Goal: Task Accomplishment & Management: Manage account settings

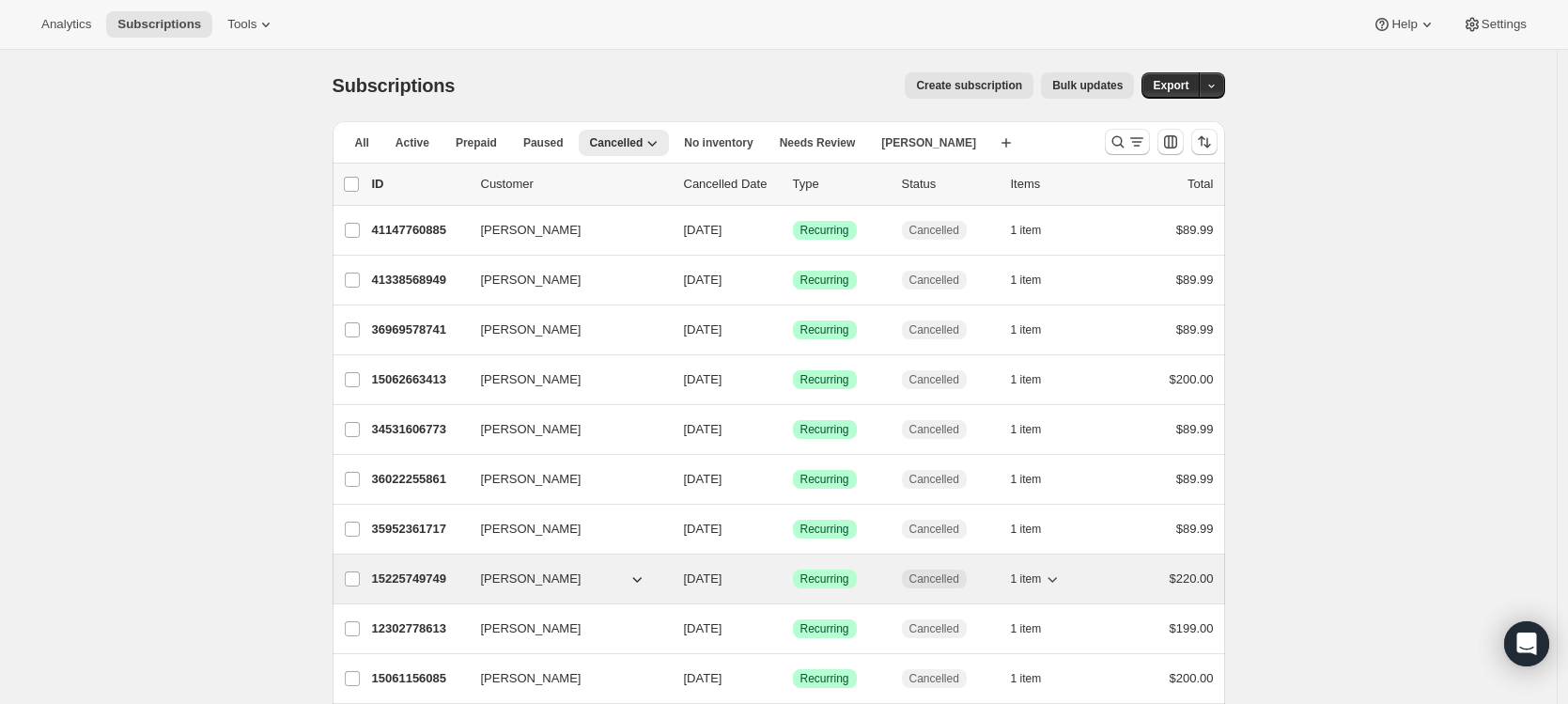
click at [431, 575] on p "15225749749" at bounding box center [419, 579] width 94 height 19
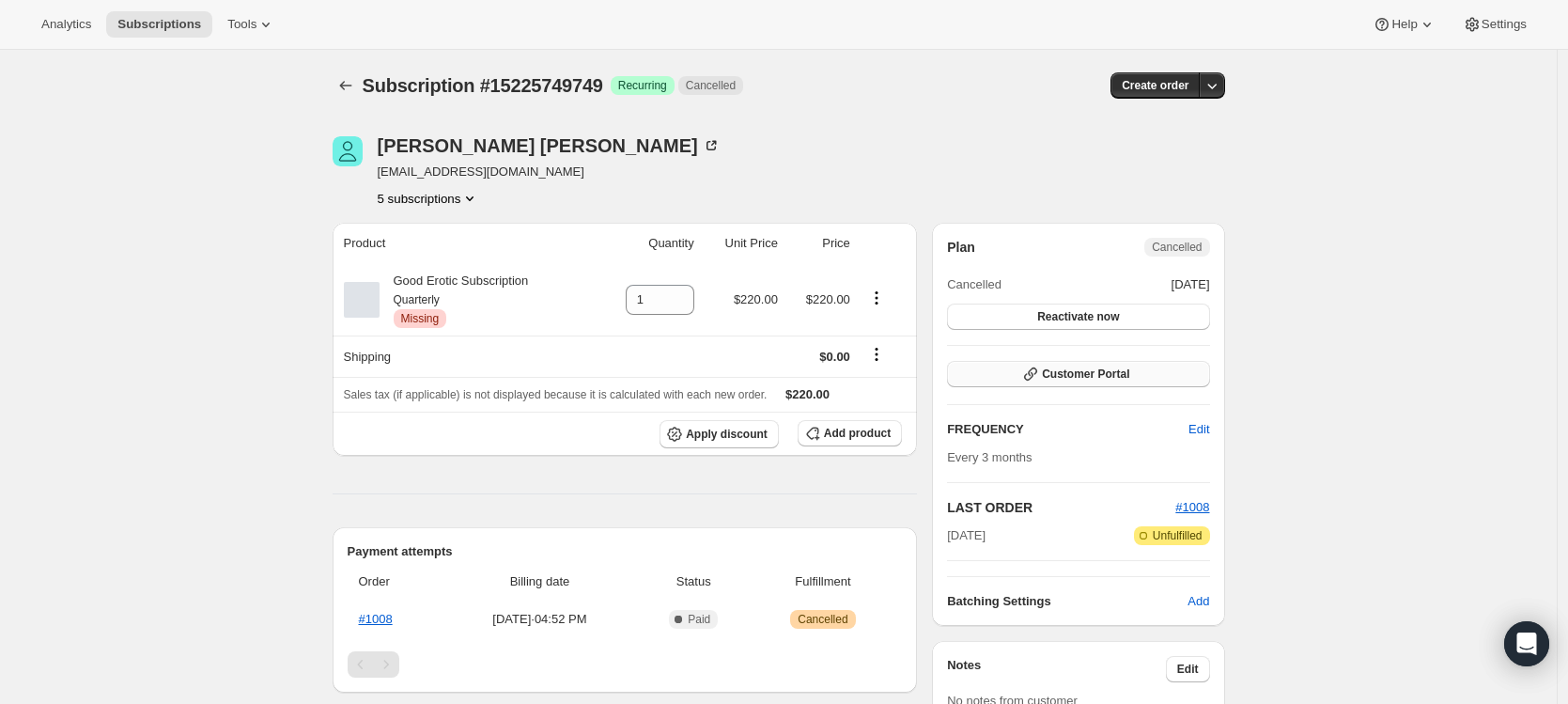
click at [1041, 383] on icon "button" at bounding box center [1031, 374] width 19 height 19
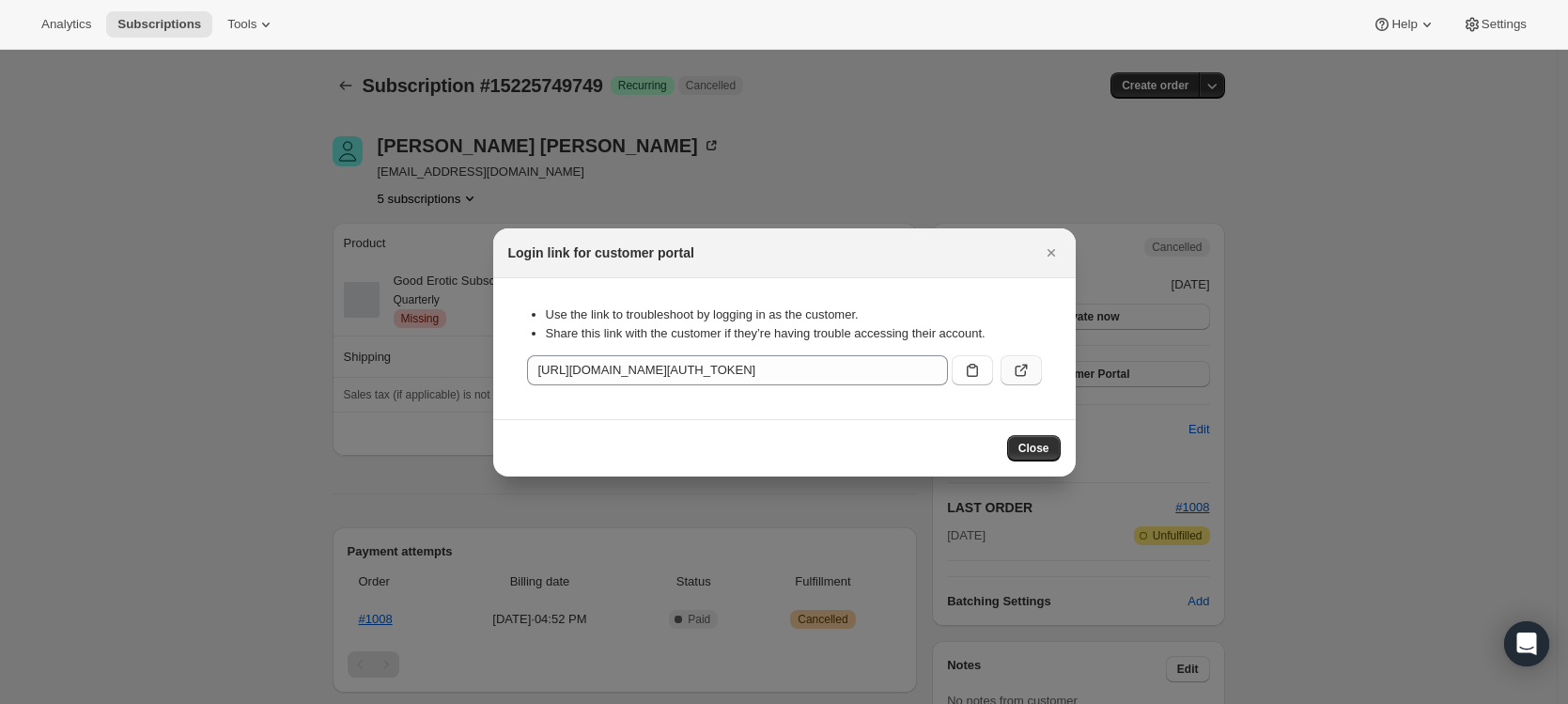
click at [1025, 374] on icon ":r8a:" at bounding box center [1021, 371] width 11 height 11
click at [146, 31] on span "Subscriptions" at bounding box center [159, 24] width 84 height 15
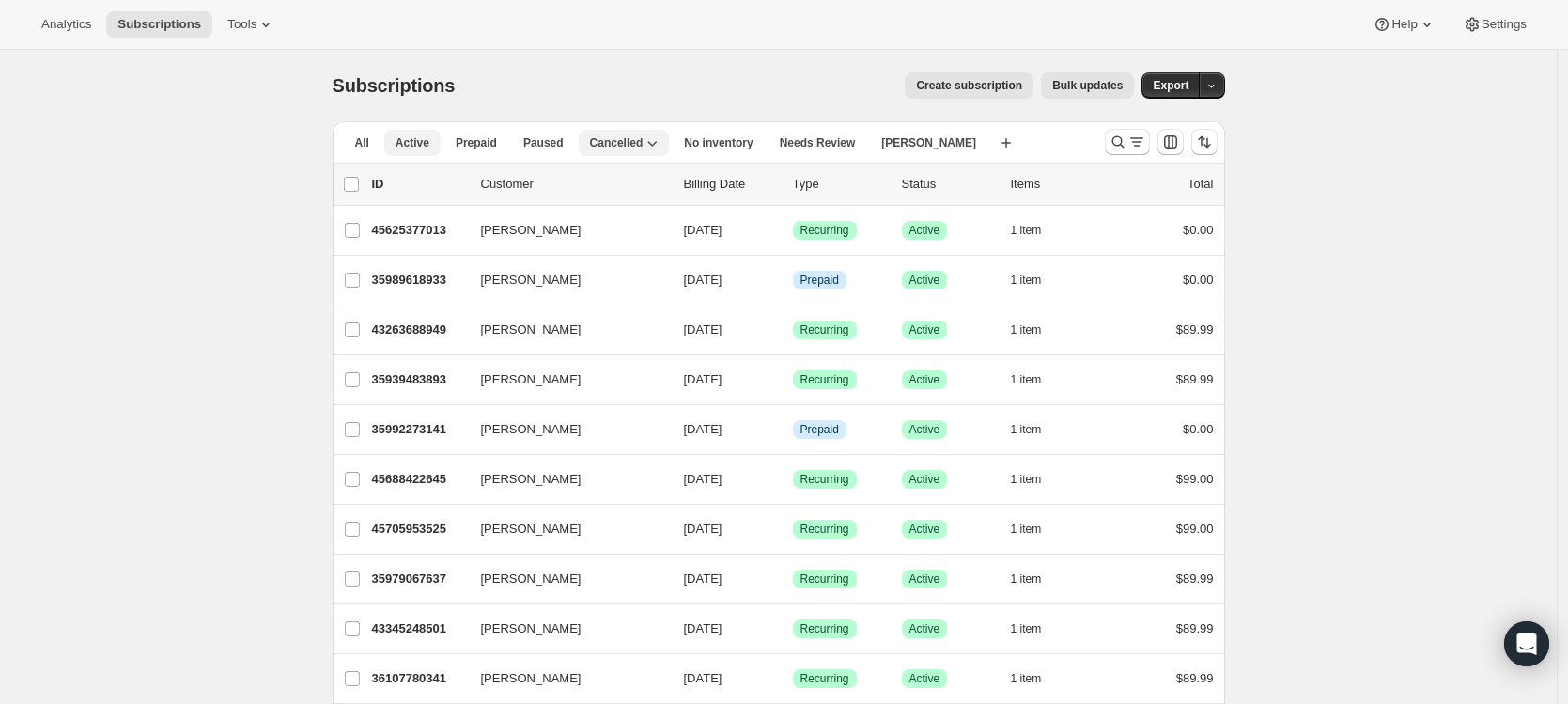
click at [426, 148] on span "Active" at bounding box center [413, 143] width 34 height 15
click at [832, 148] on span "Needs Review" at bounding box center [803, 143] width 76 height 15
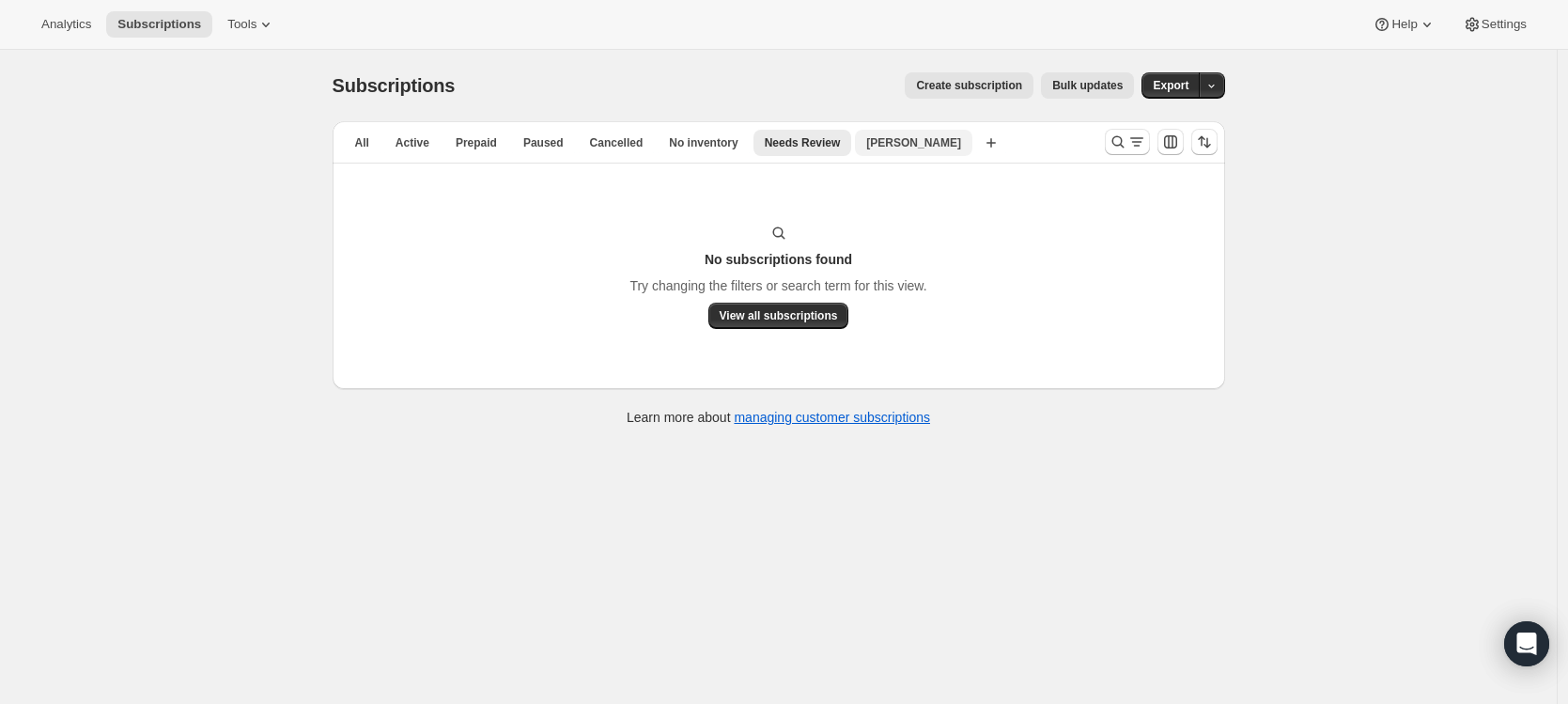
click at [900, 140] on span "[PERSON_NAME]" at bounding box center [914, 143] width 95 height 15
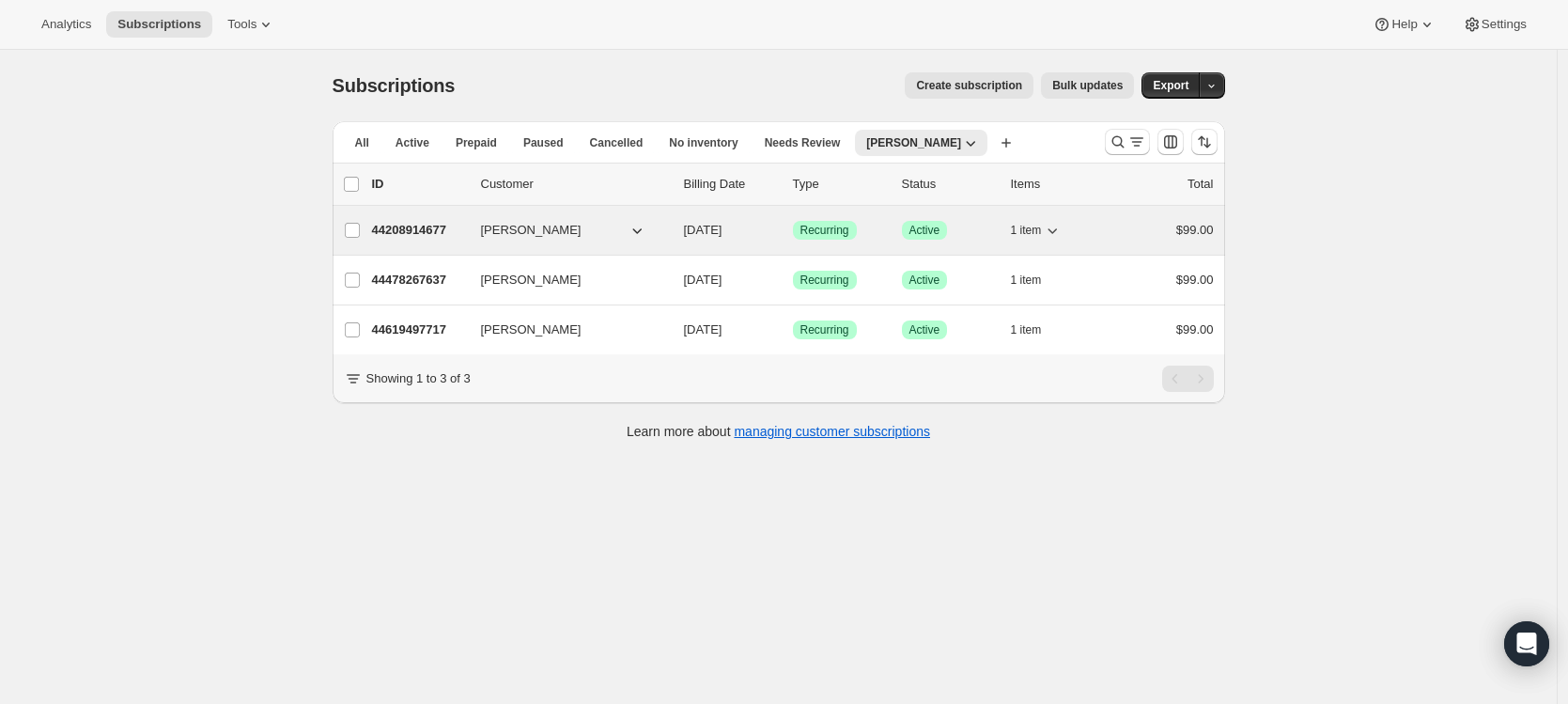
click at [422, 227] on p "44208914677" at bounding box center [419, 230] width 94 height 19
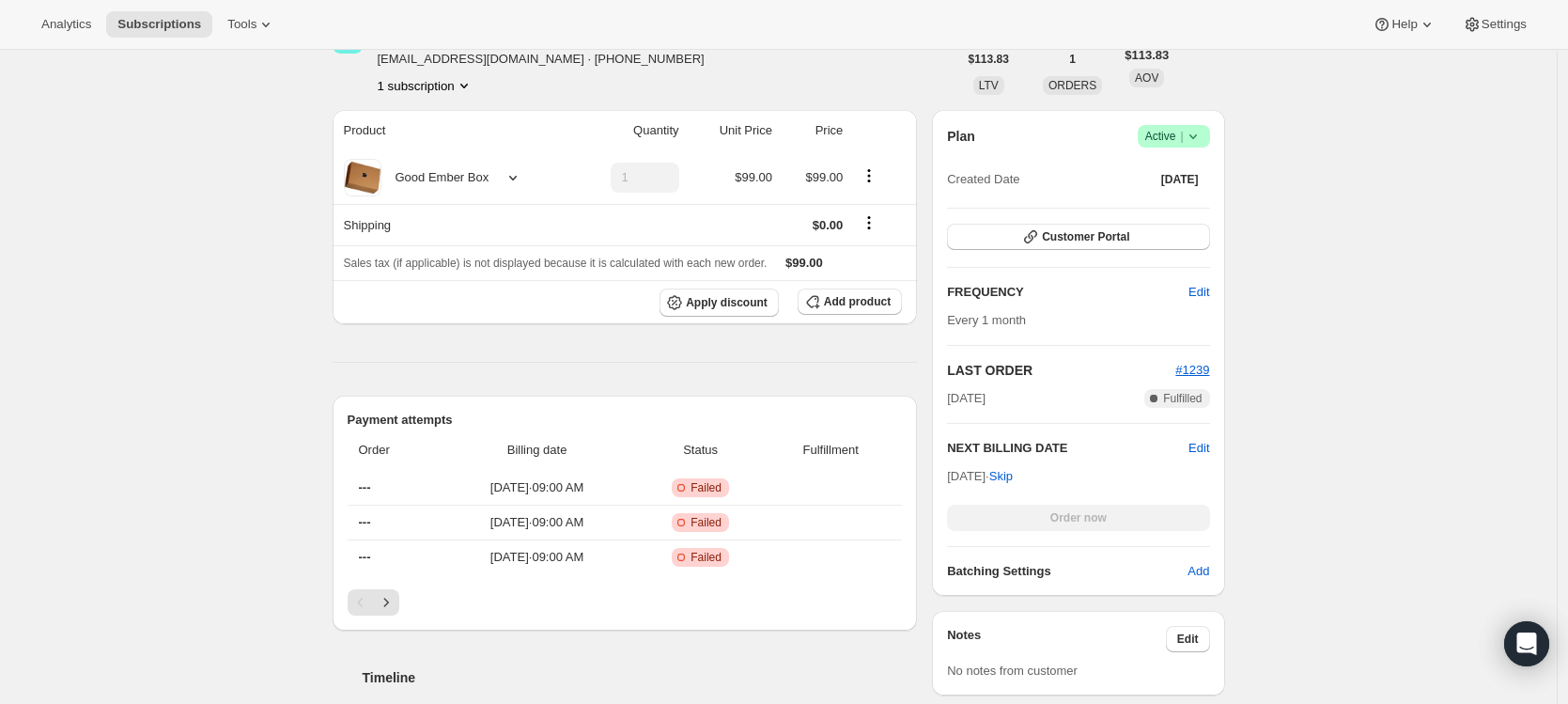
scroll to position [296, 0]
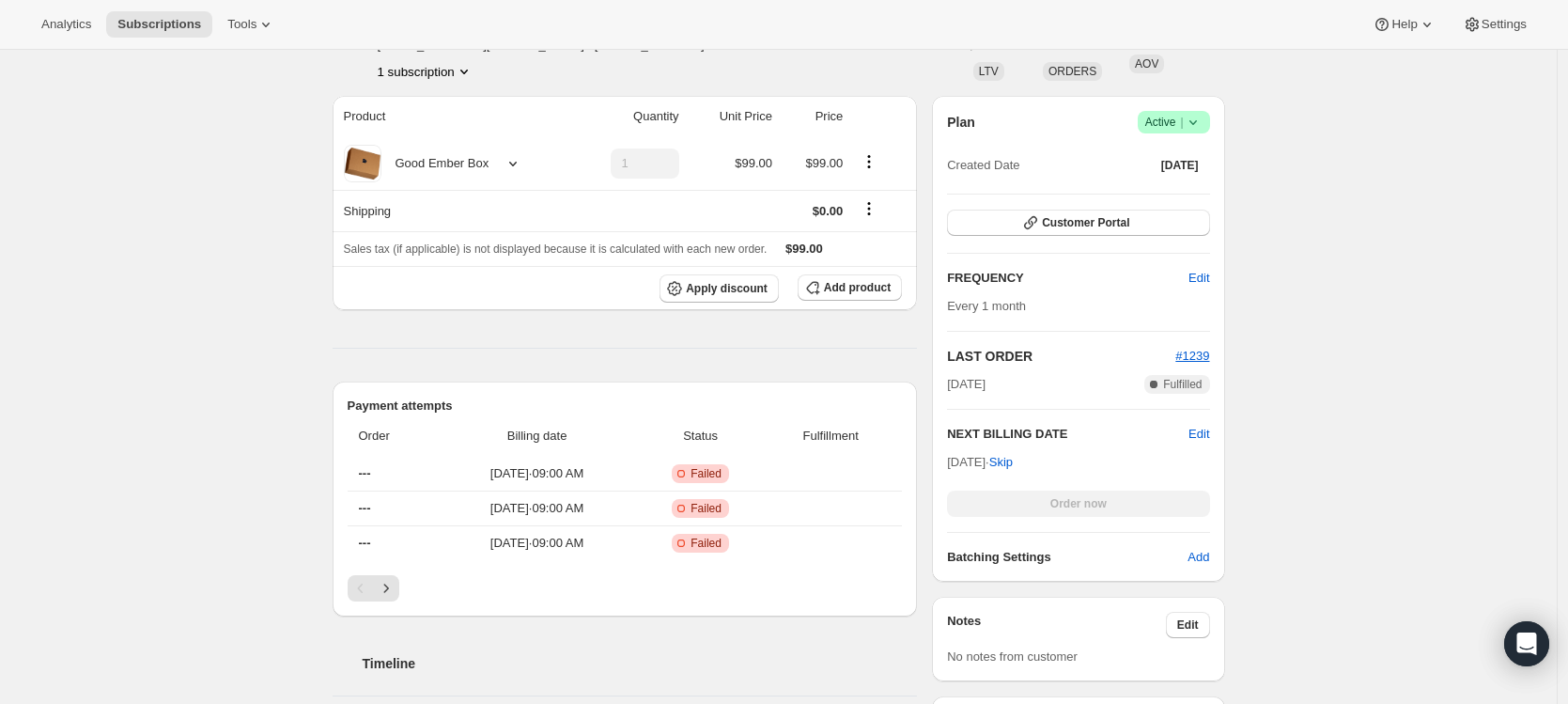
click at [1011, 487] on div "[DATE] · Skip Order now" at bounding box center [1078, 485] width 262 height 64
click at [1010, 507] on div "Order now" at bounding box center [1078, 504] width 262 height 26
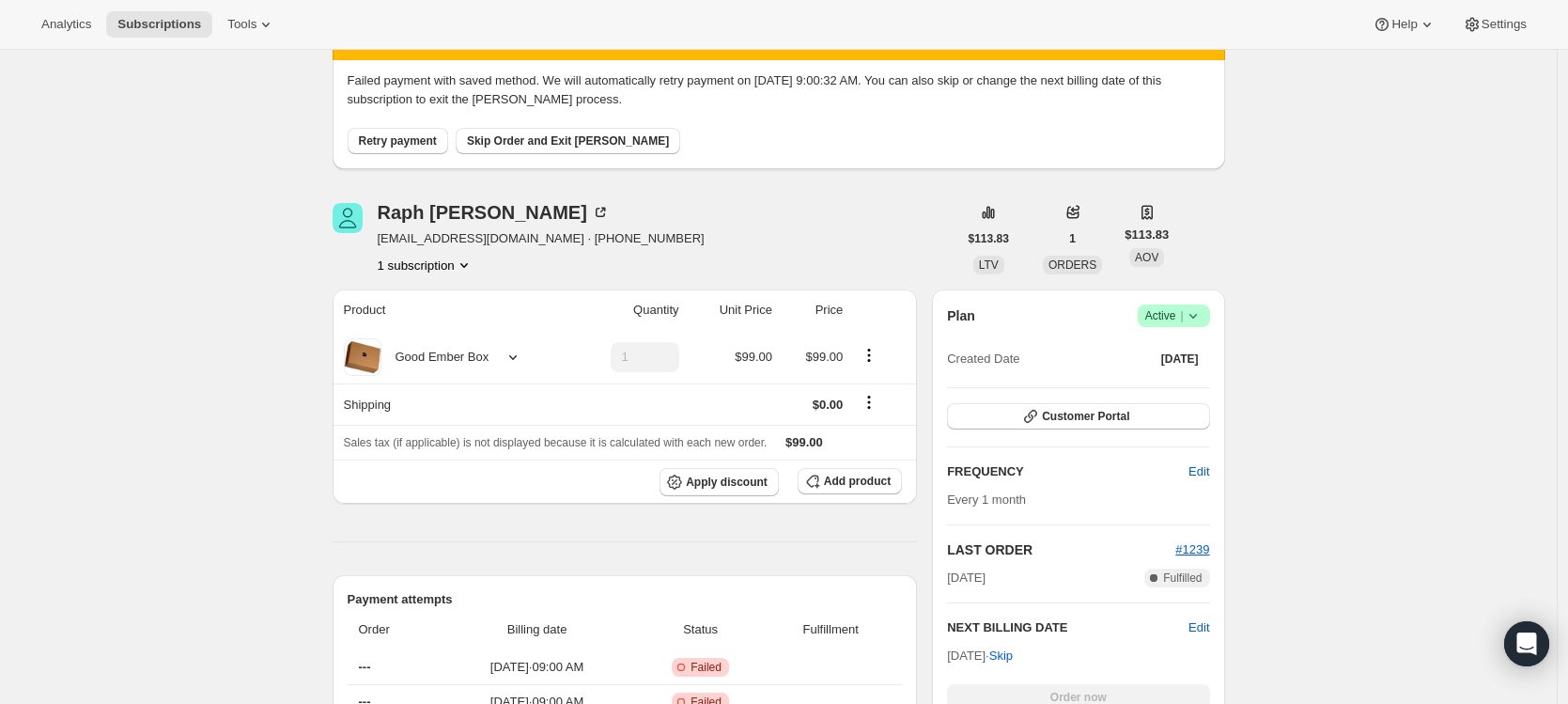
scroll to position [0, 0]
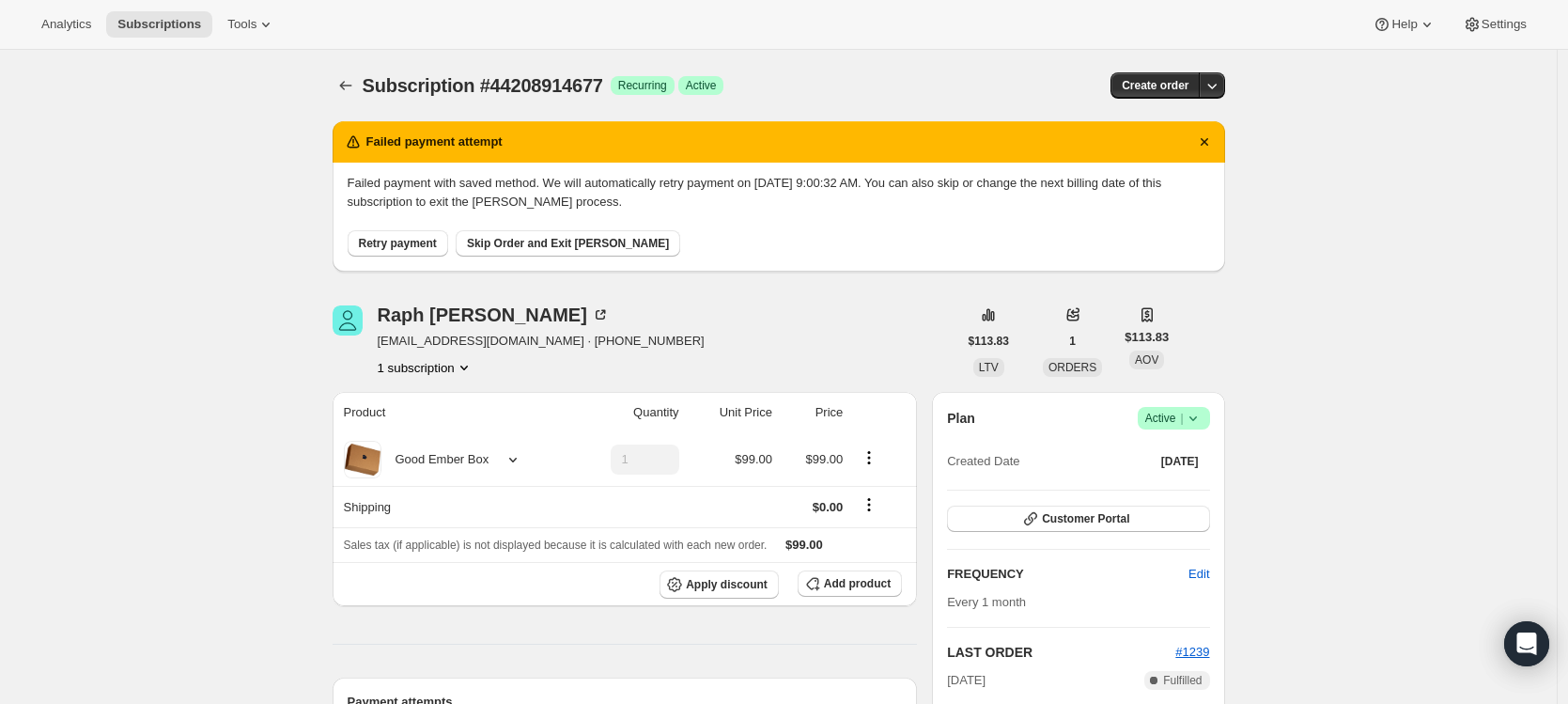
click at [388, 243] on span "Retry payment" at bounding box center [398, 243] width 78 height 15
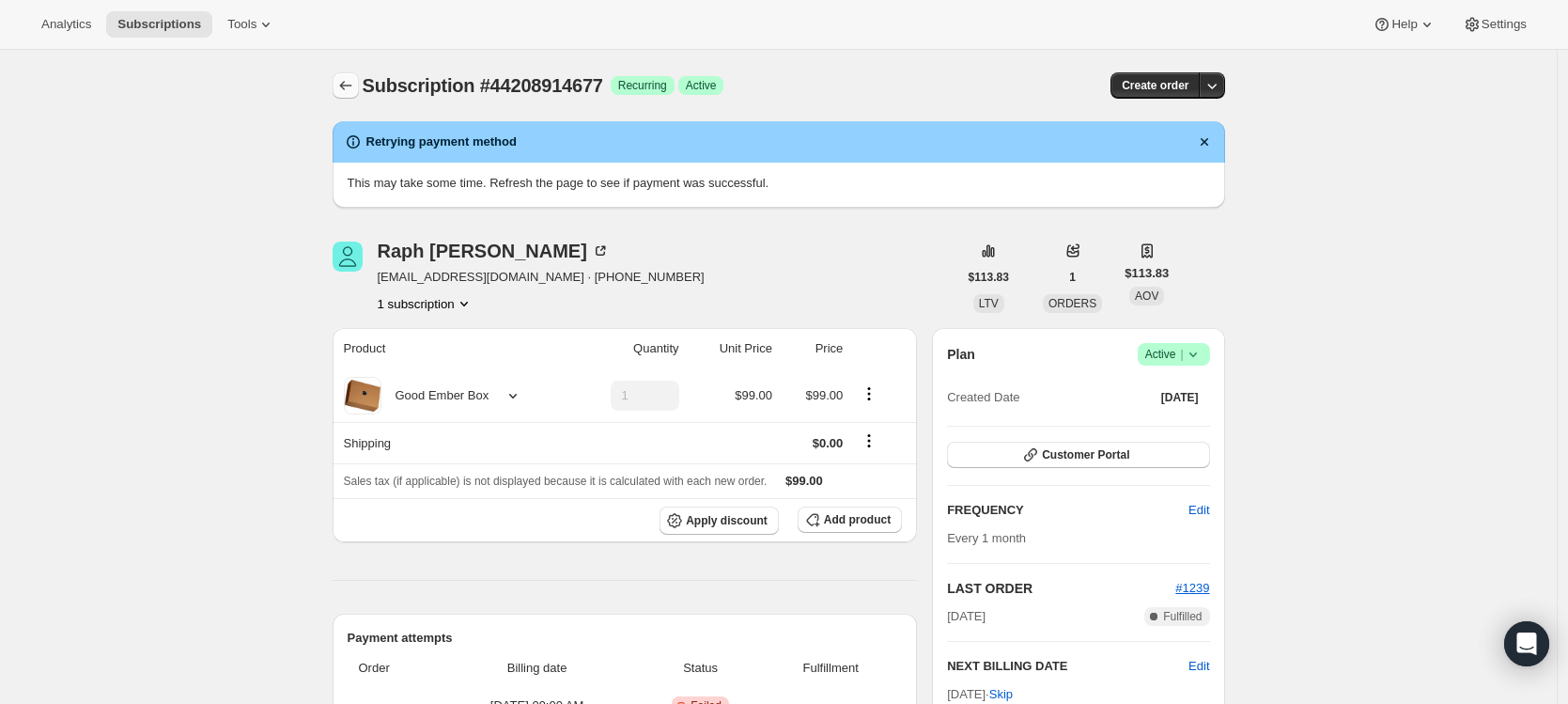
click at [355, 80] on icon "Subscriptions" at bounding box center [346, 86] width 19 height 19
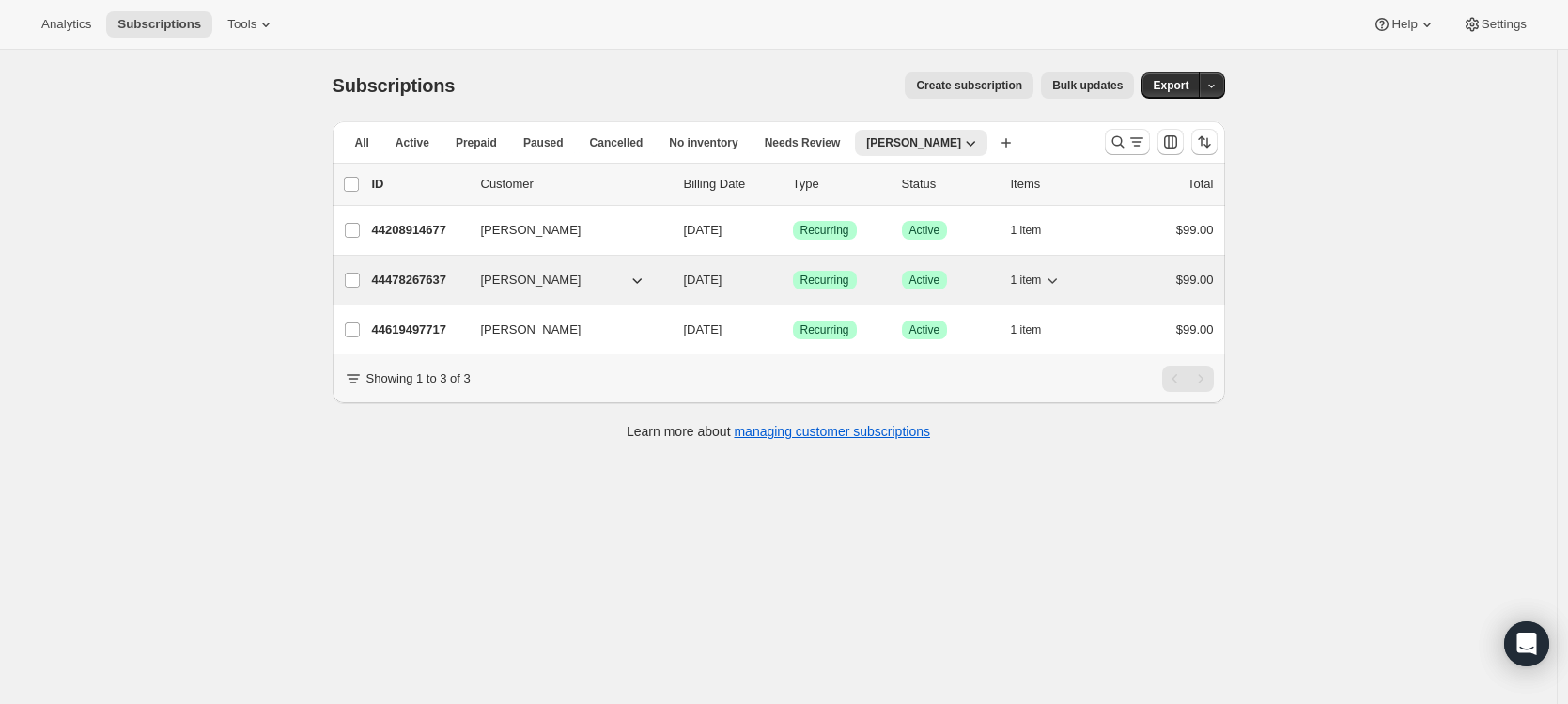
click at [436, 282] on p "44478267637" at bounding box center [419, 280] width 94 height 19
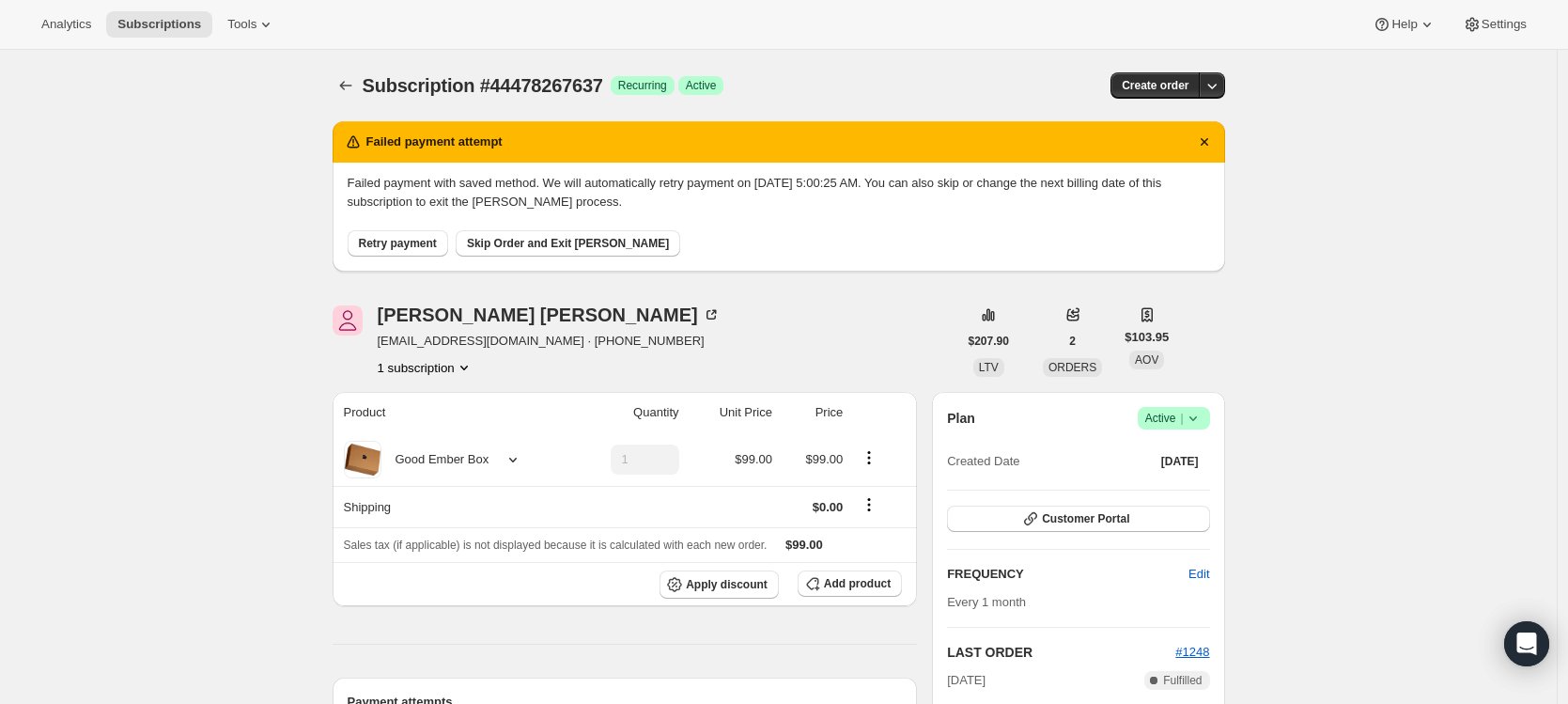
click at [419, 239] on span "Retry payment" at bounding box center [398, 243] width 78 height 15
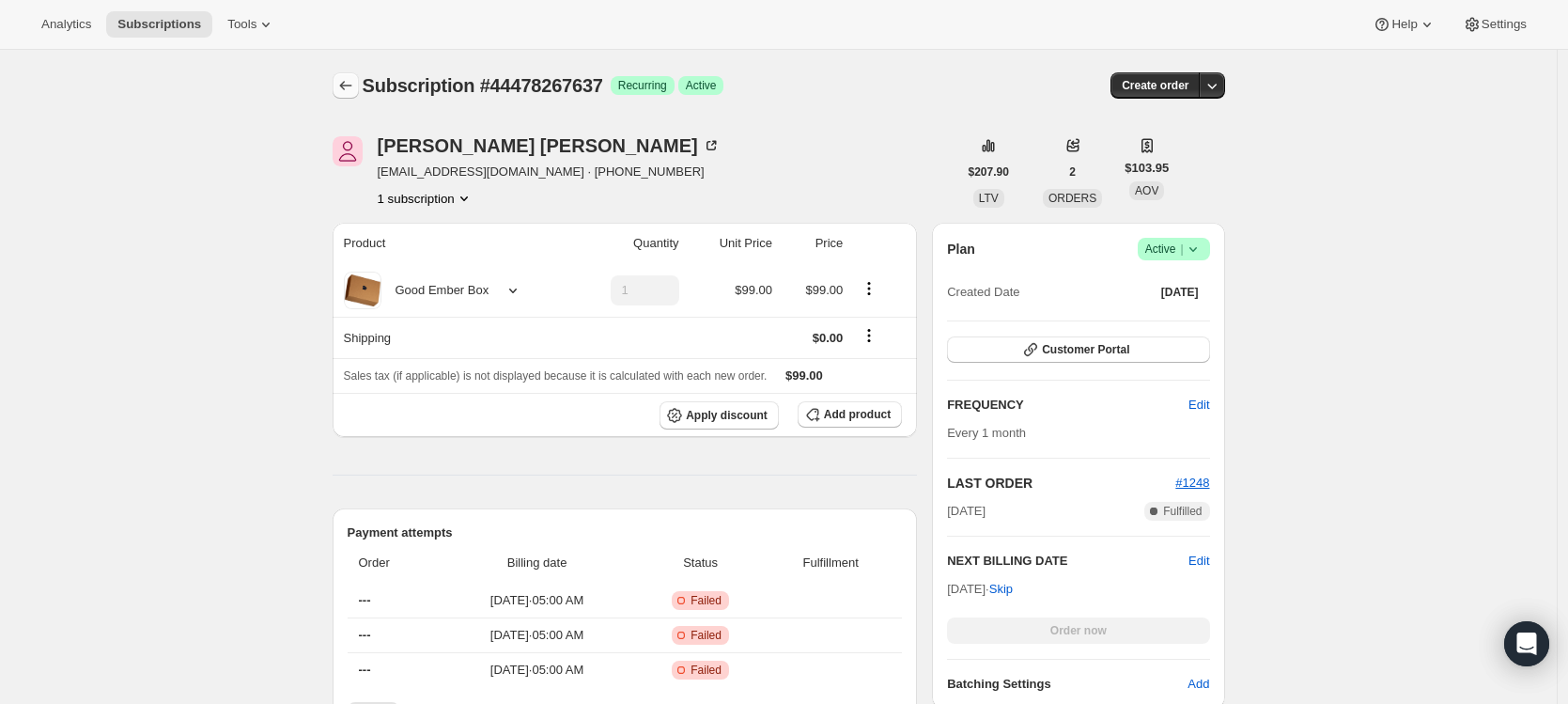
click at [346, 78] on icon "Subscriptions" at bounding box center [346, 86] width 19 height 19
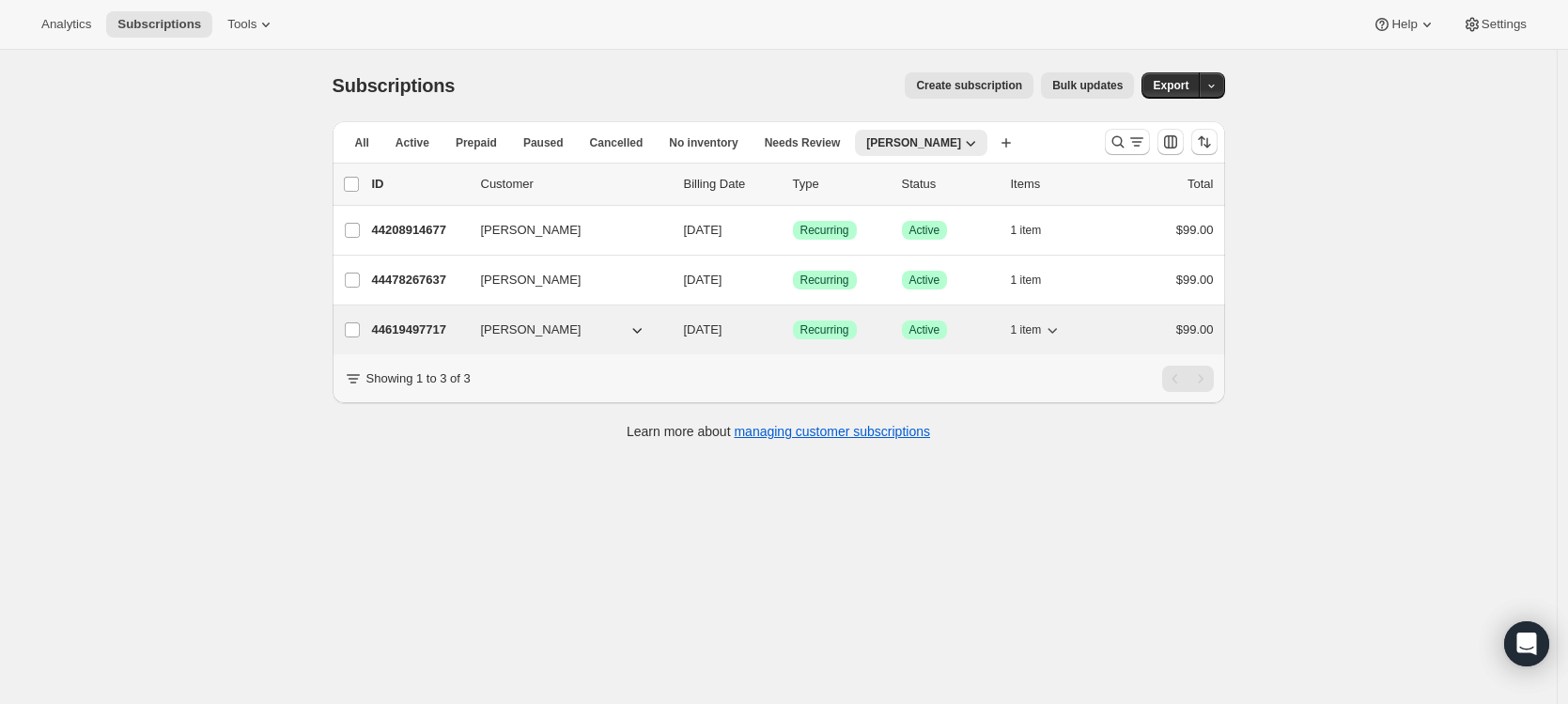
click at [438, 334] on p "44619497717" at bounding box center [419, 330] width 94 height 19
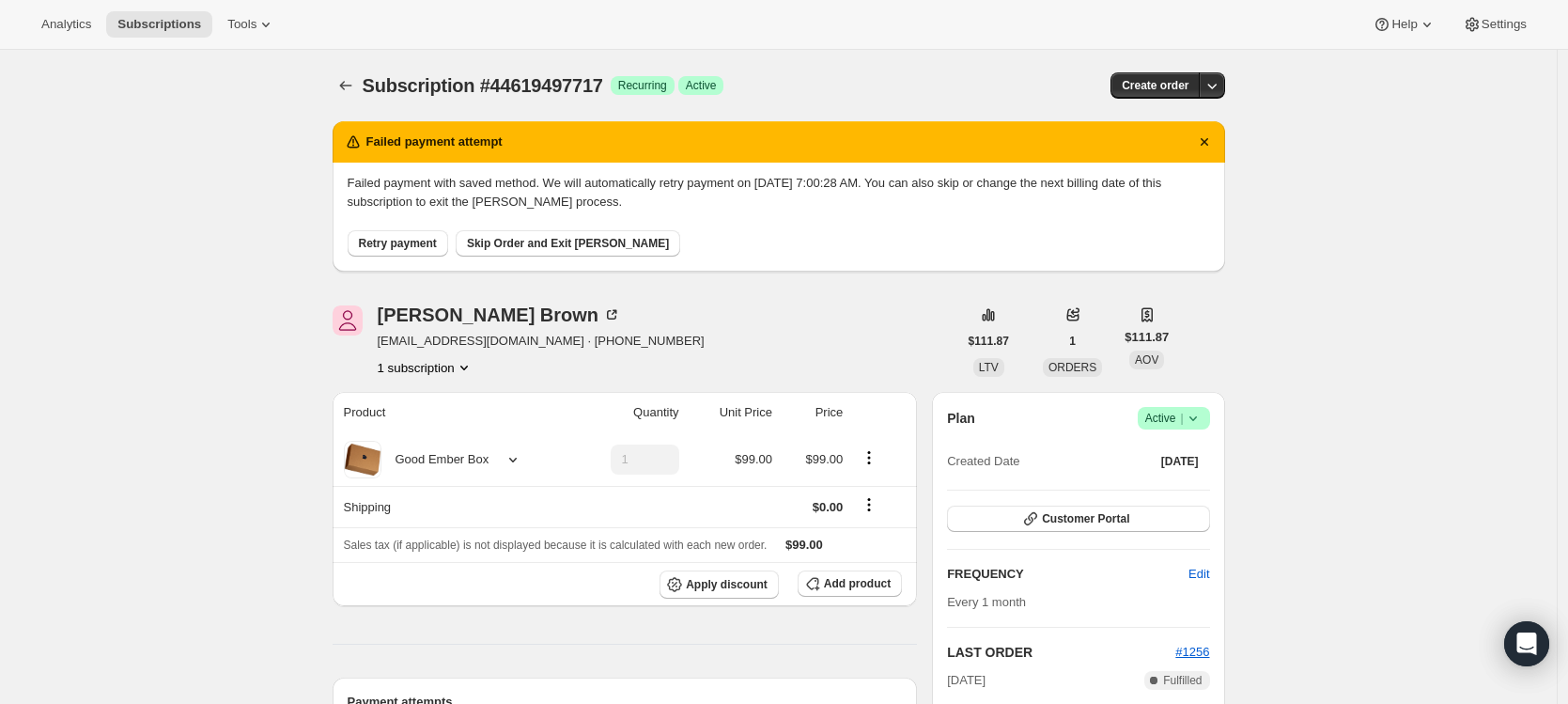
click at [392, 247] on span "Retry payment" at bounding box center [398, 243] width 78 height 15
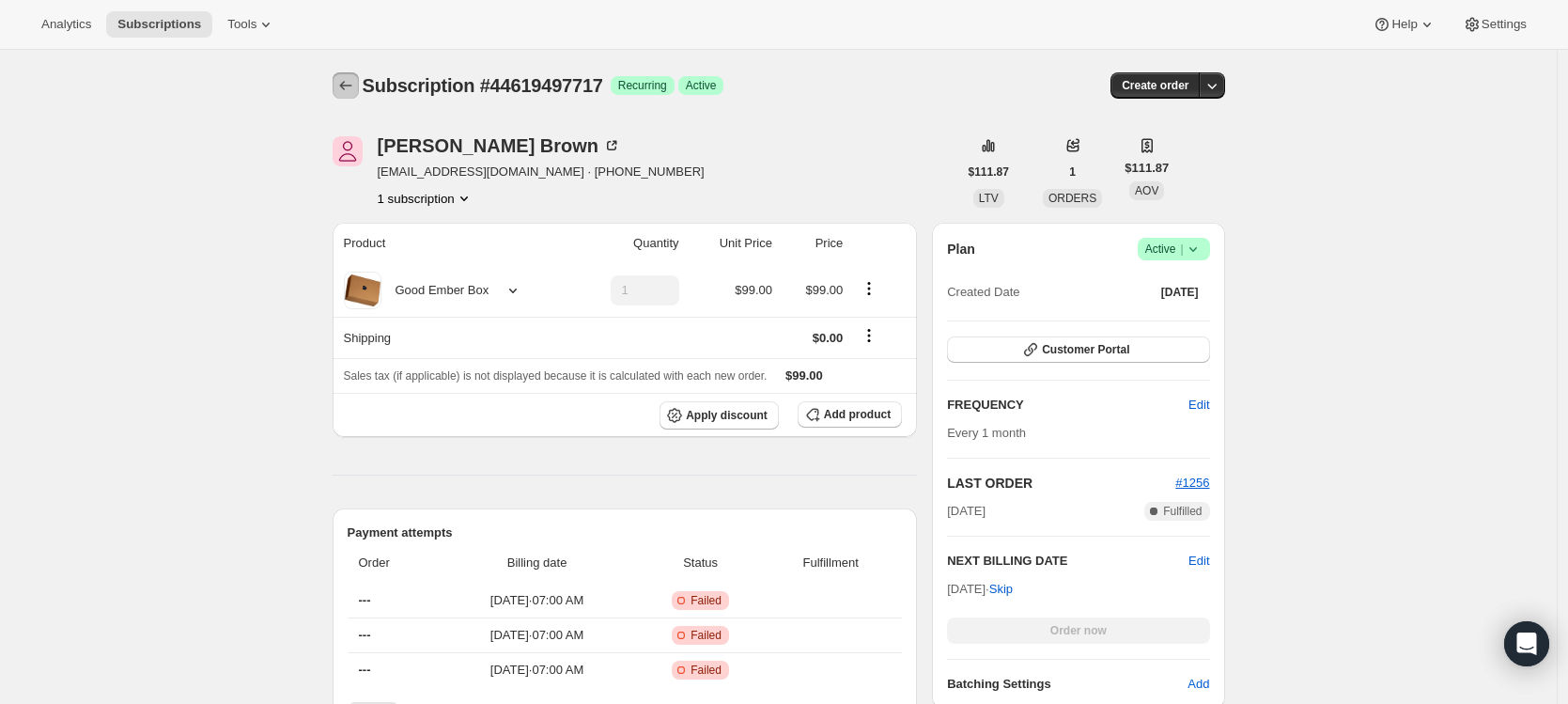
click at [351, 91] on icon "Subscriptions" at bounding box center [346, 86] width 19 height 19
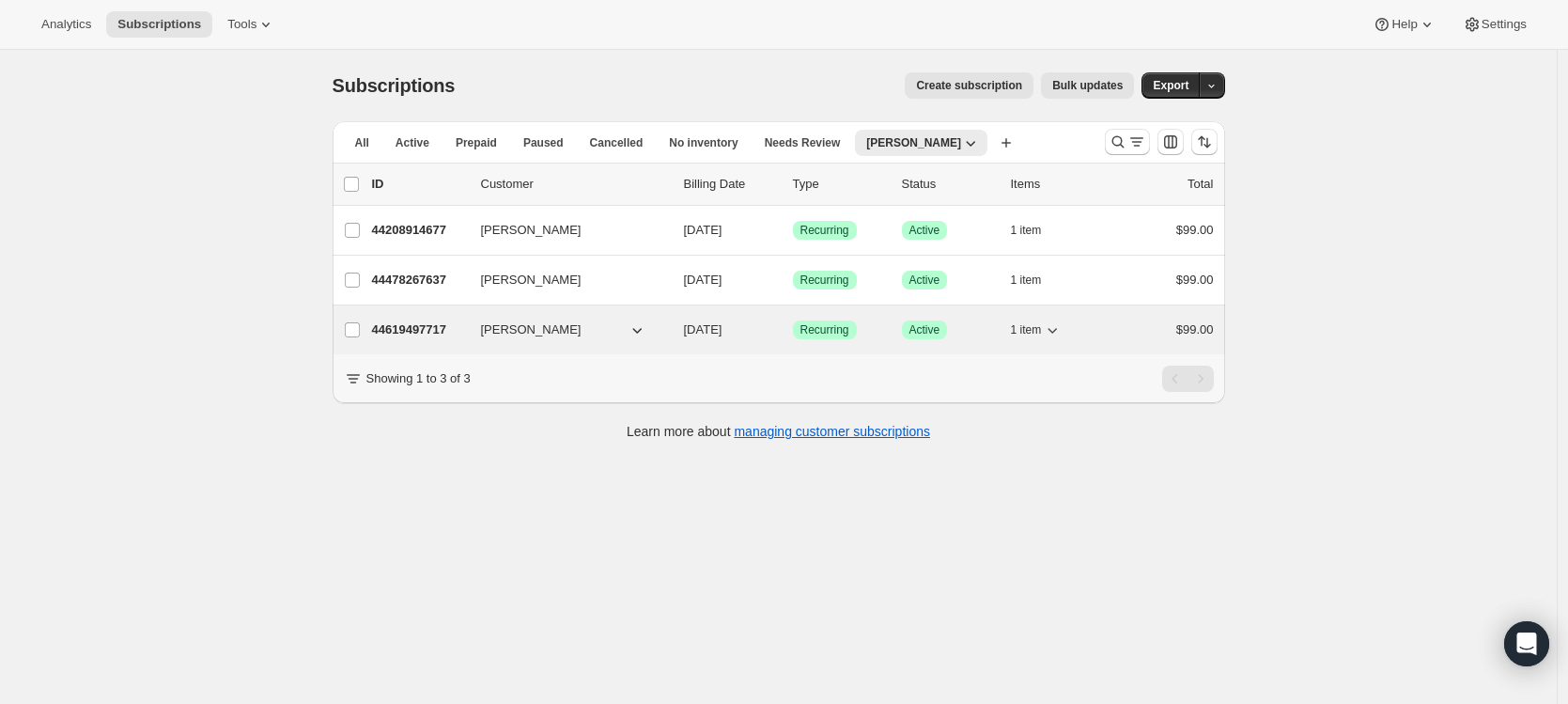
click at [429, 324] on p "44619497717" at bounding box center [419, 330] width 94 height 19
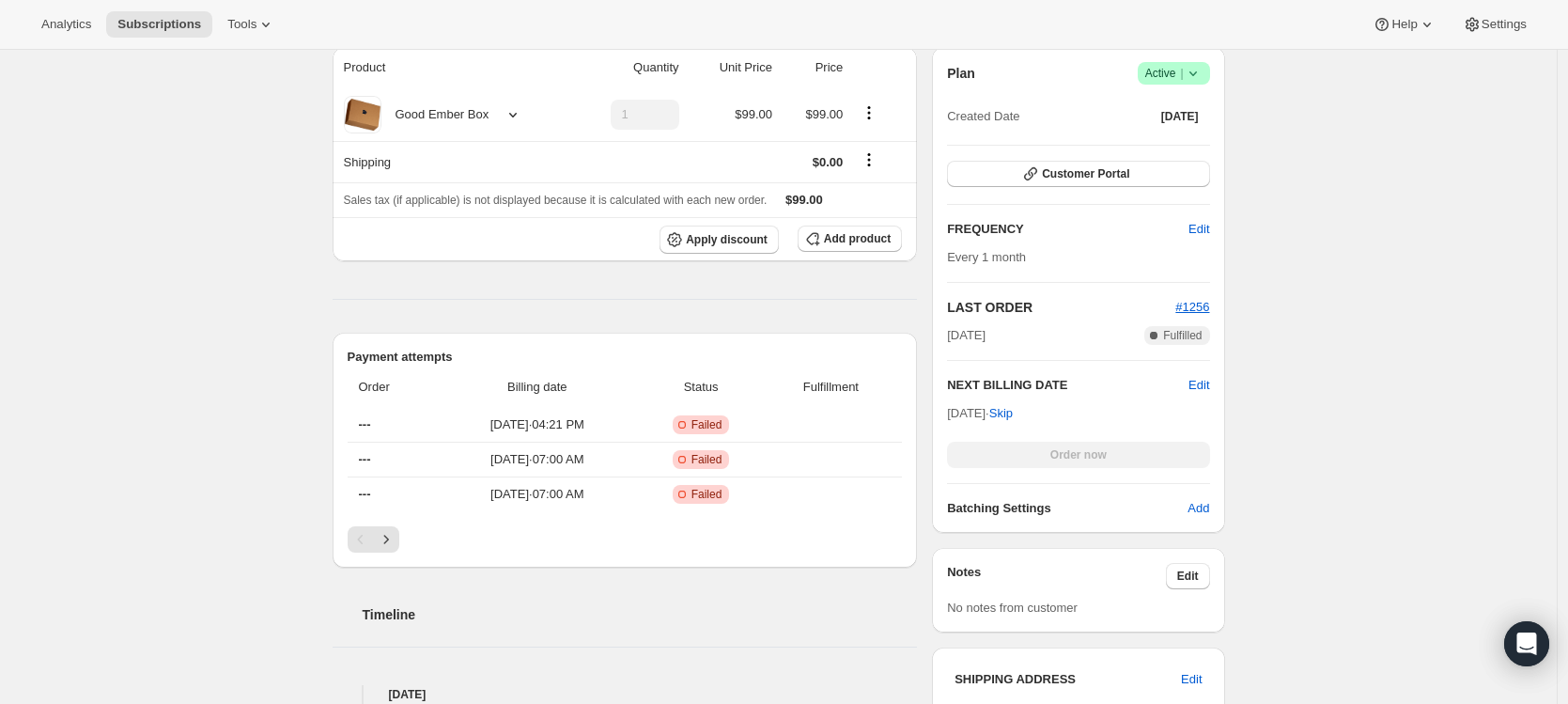
scroll to position [344, 0]
click at [723, 418] on span "Failed" at bounding box center [707, 426] width 31 height 15
click at [723, 429] on span "Failed" at bounding box center [707, 426] width 31 height 15
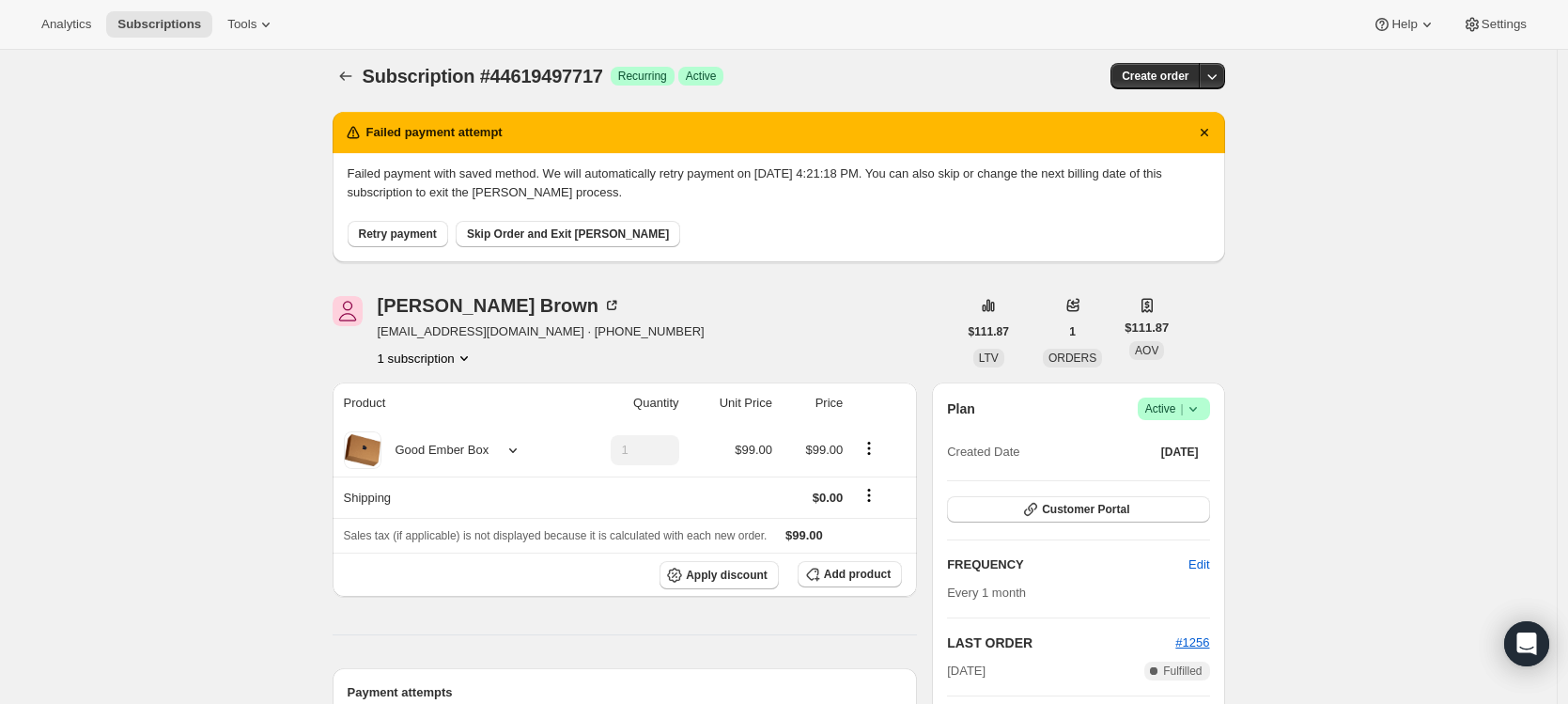
scroll to position [0, 0]
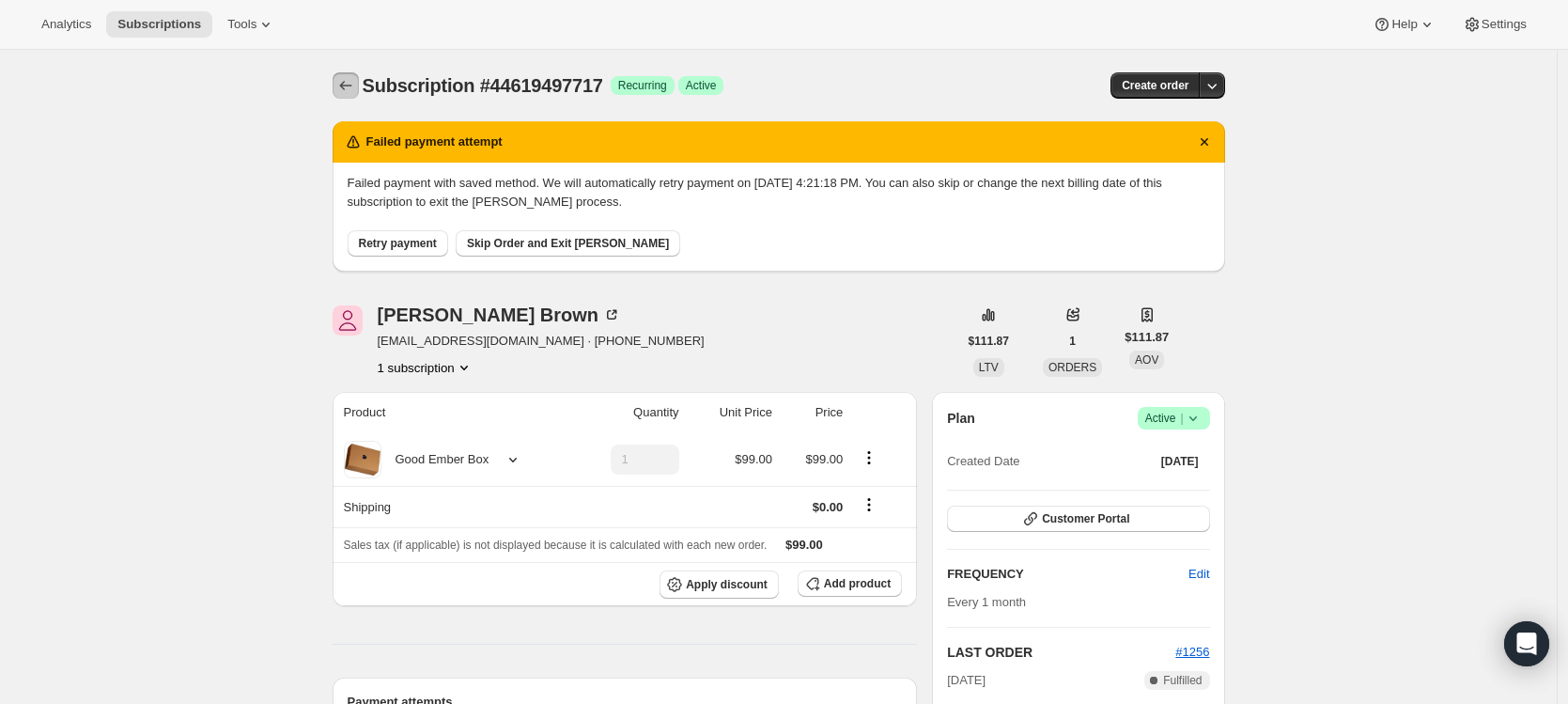
click at [353, 85] on icon "Subscriptions" at bounding box center [346, 86] width 19 height 19
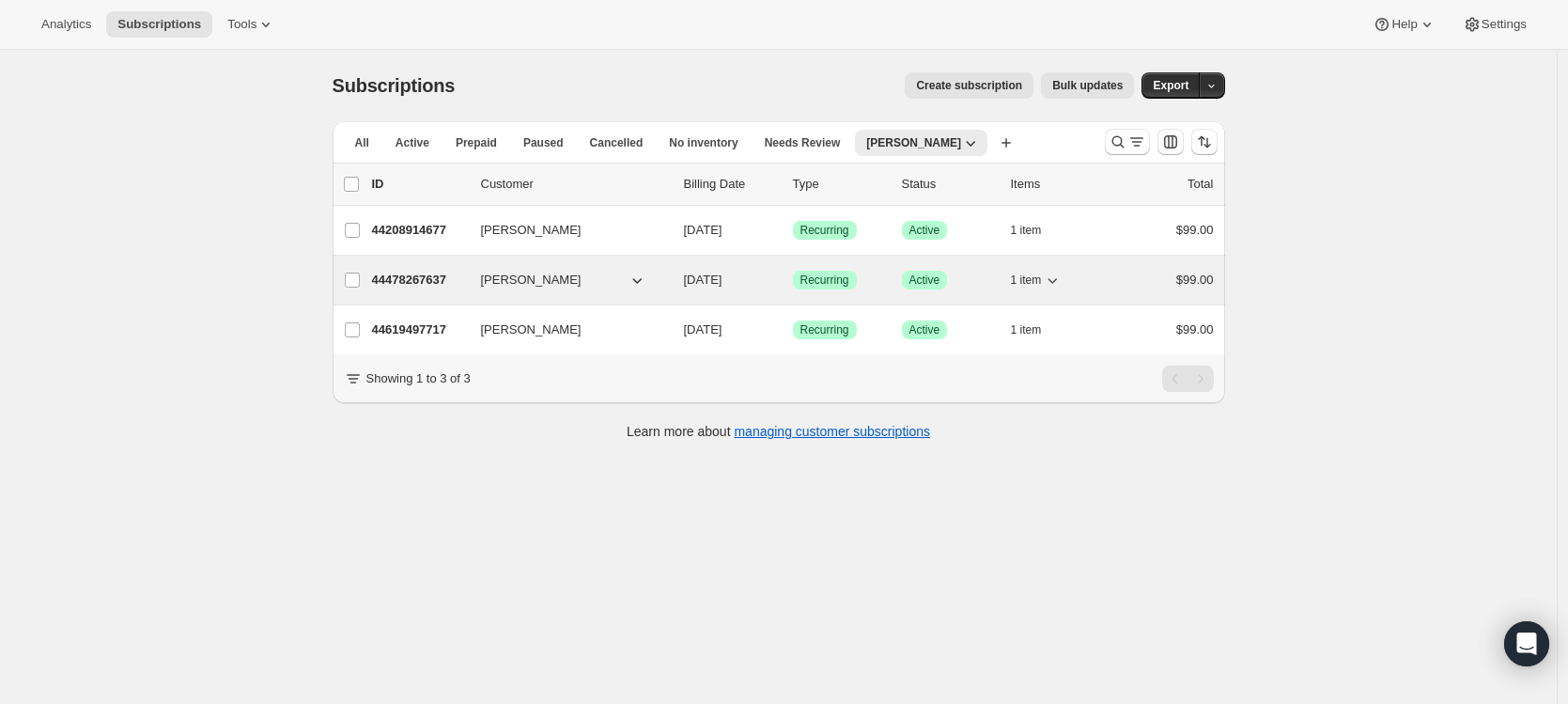
click at [413, 283] on p "44478267637" at bounding box center [419, 280] width 94 height 19
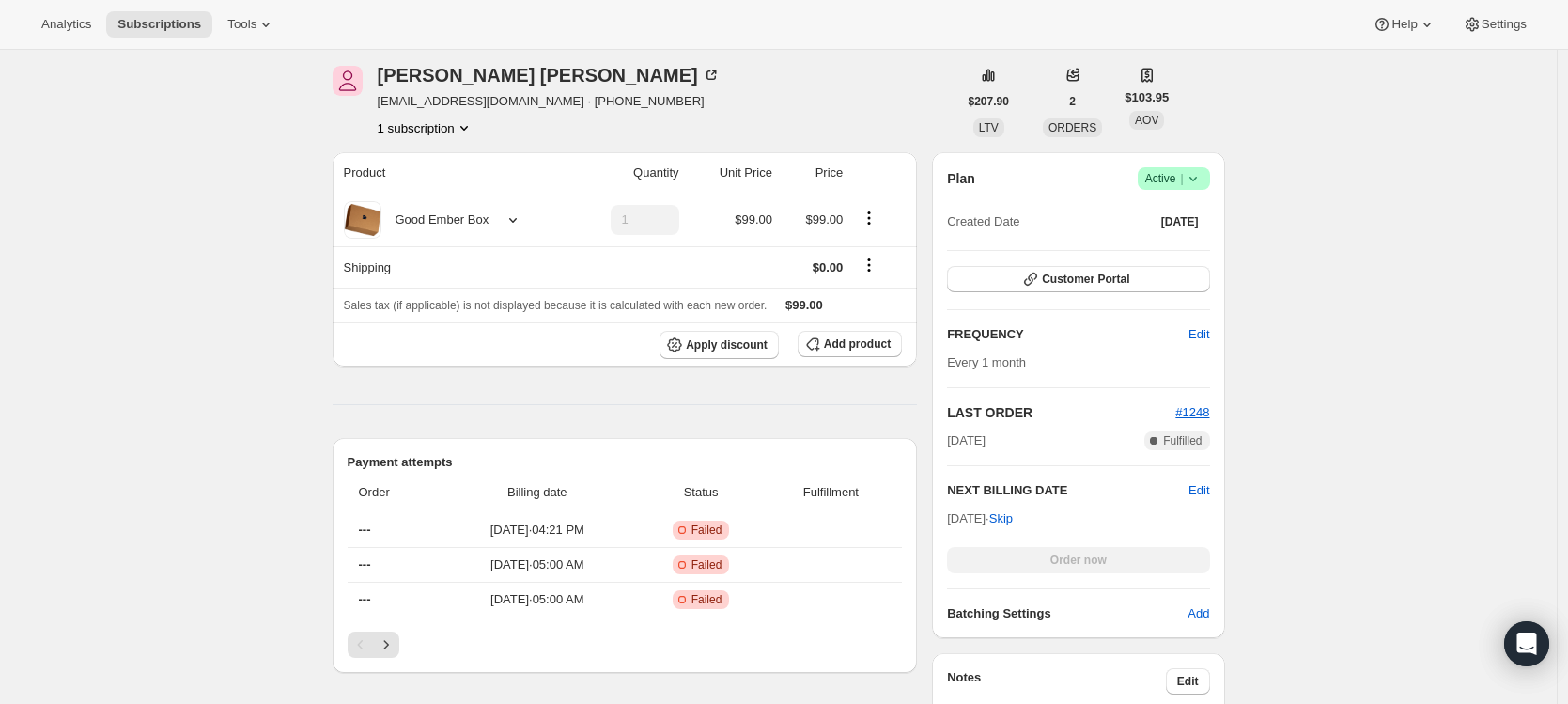
scroll to position [455, 0]
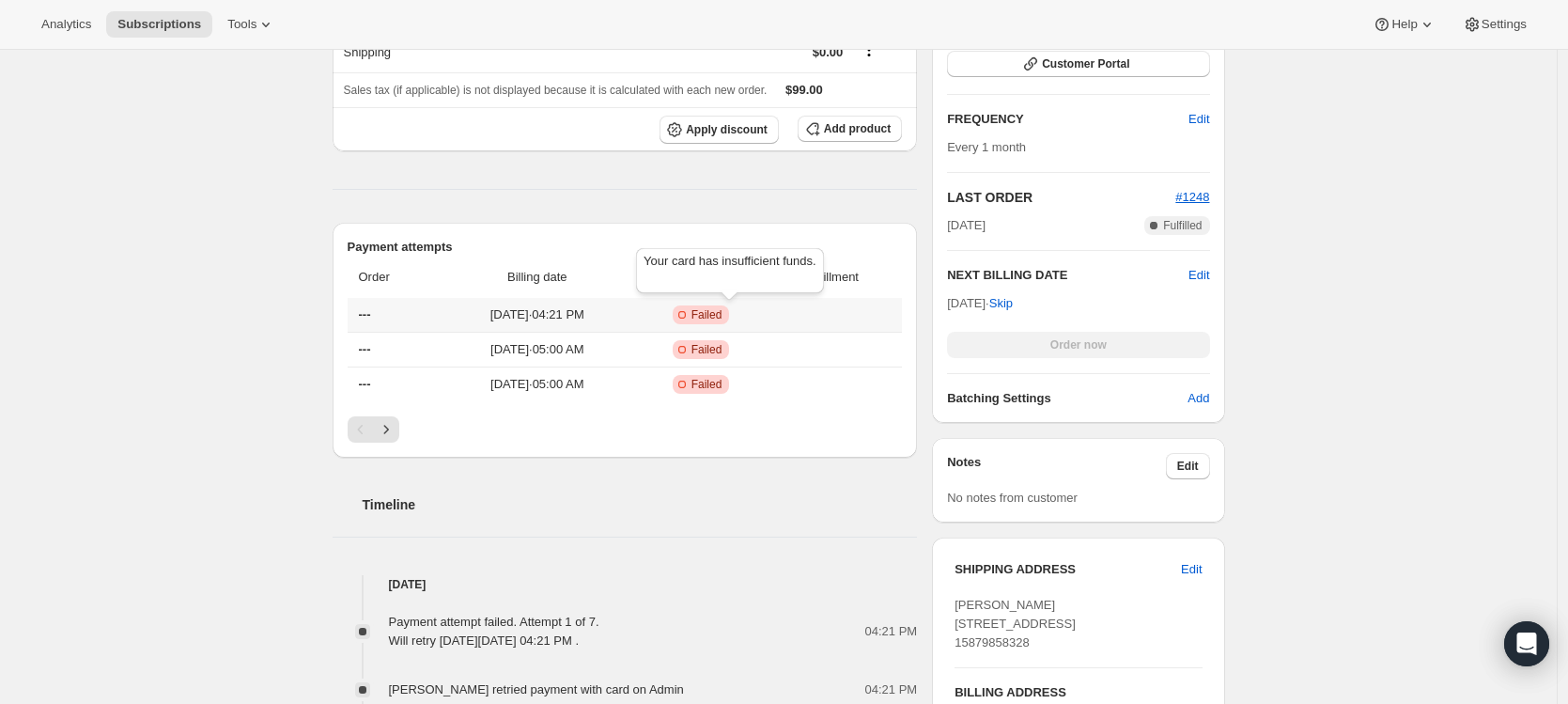
click at [723, 316] on span "Failed" at bounding box center [707, 315] width 31 height 15
click at [214, 299] on div "Subscription #44478267637. This page is ready Subscription #44478267637 Success…" at bounding box center [778, 499] width 1557 height 1808
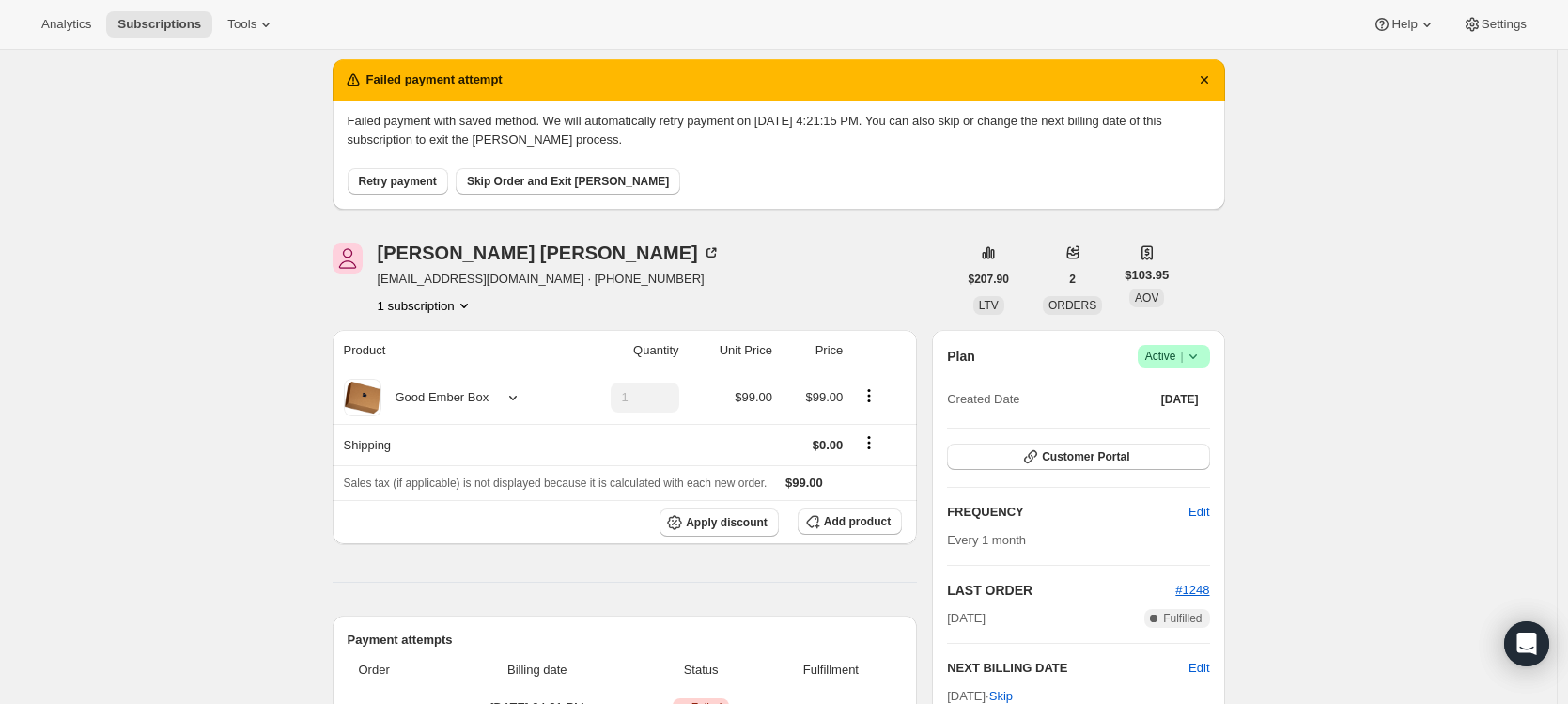
scroll to position [0, 0]
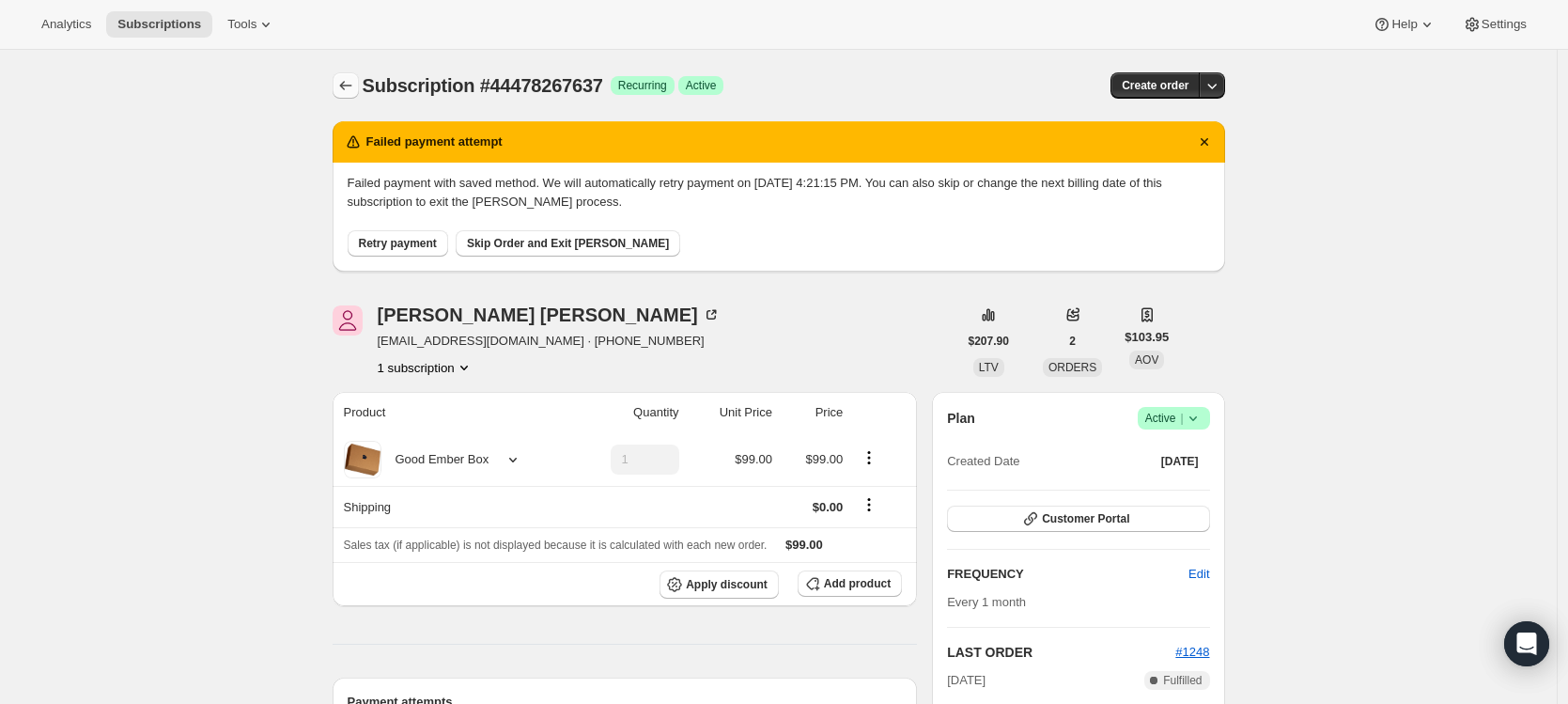
click at [340, 83] on icon "Subscriptions" at bounding box center [346, 86] width 19 height 19
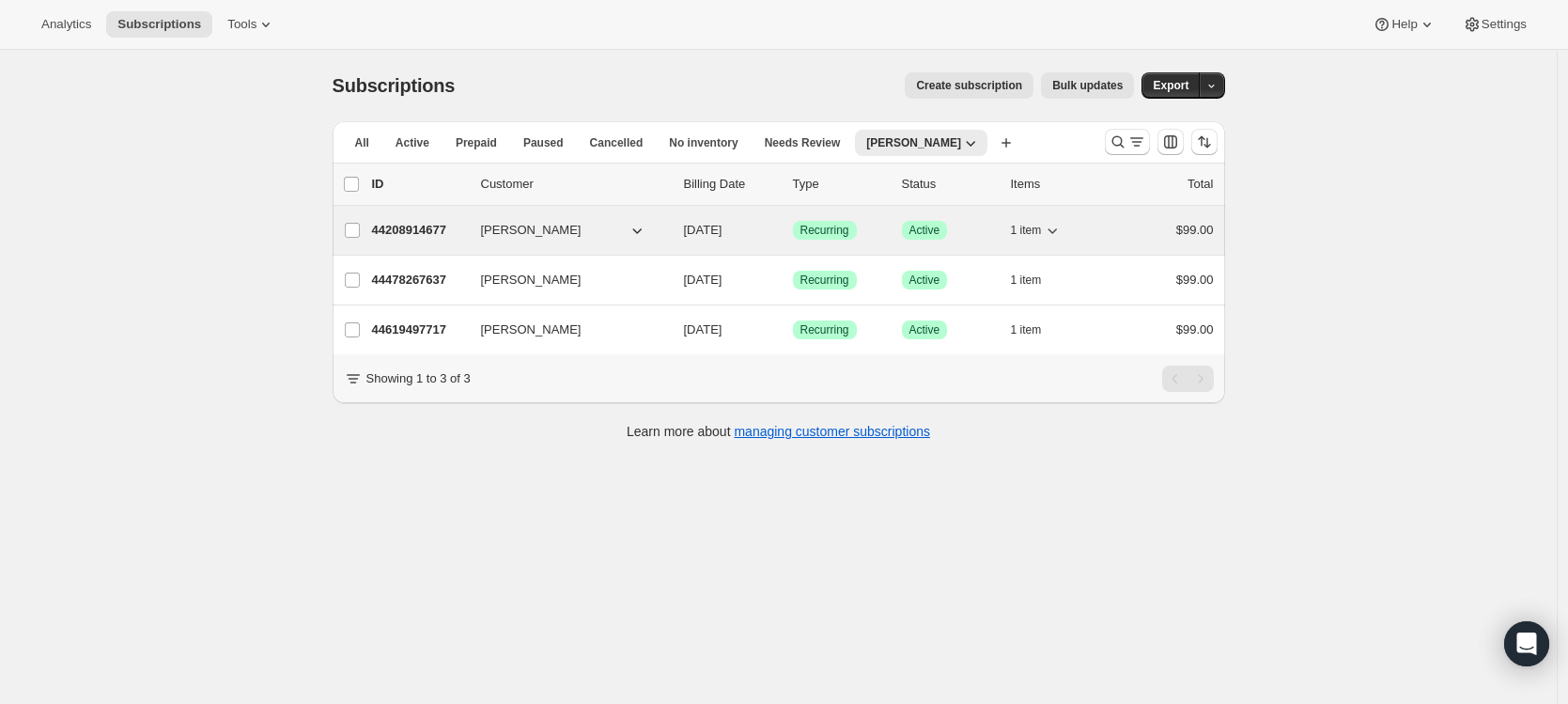
click at [528, 232] on span "[PERSON_NAME]" at bounding box center [531, 230] width 101 height 19
click at [400, 238] on p "44208914677" at bounding box center [419, 230] width 94 height 19
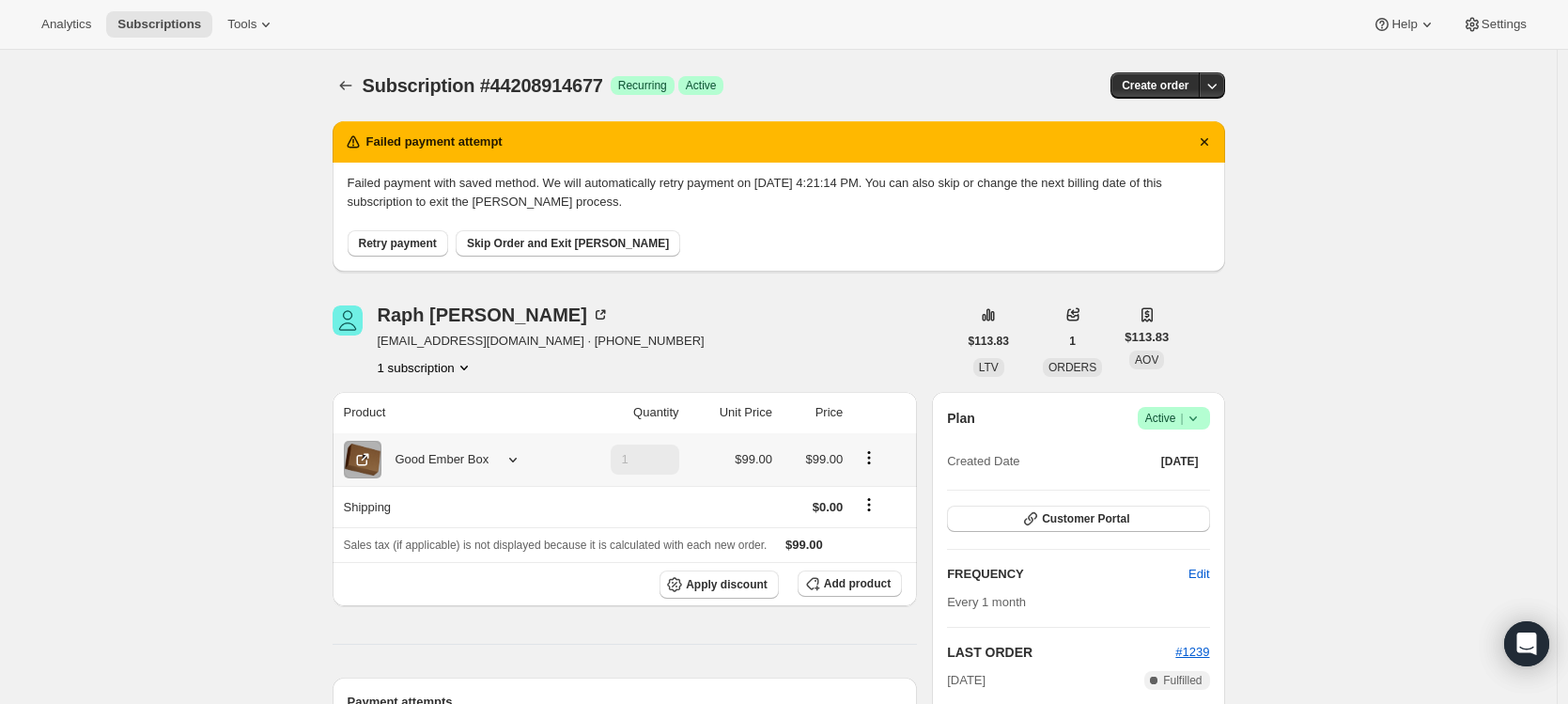
scroll to position [303, 0]
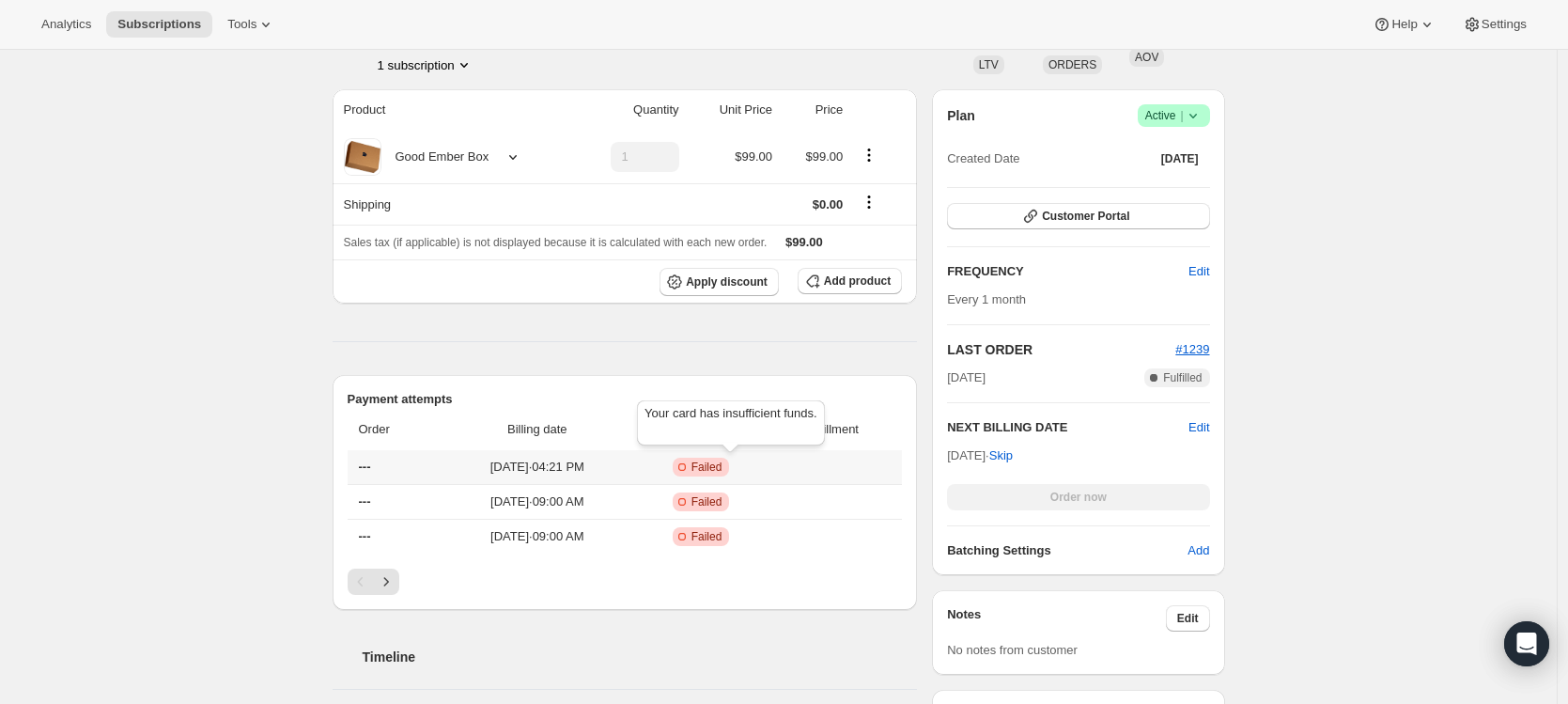
click at [723, 464] on span "Failed" at bounding box center [707, 467] width 31 height 15
click at [232, 389] on div "Subscription #44208914677. This page is ready Subscription #44208914677 Success…" at bounding box center [778, 627] width 1557 height 1760
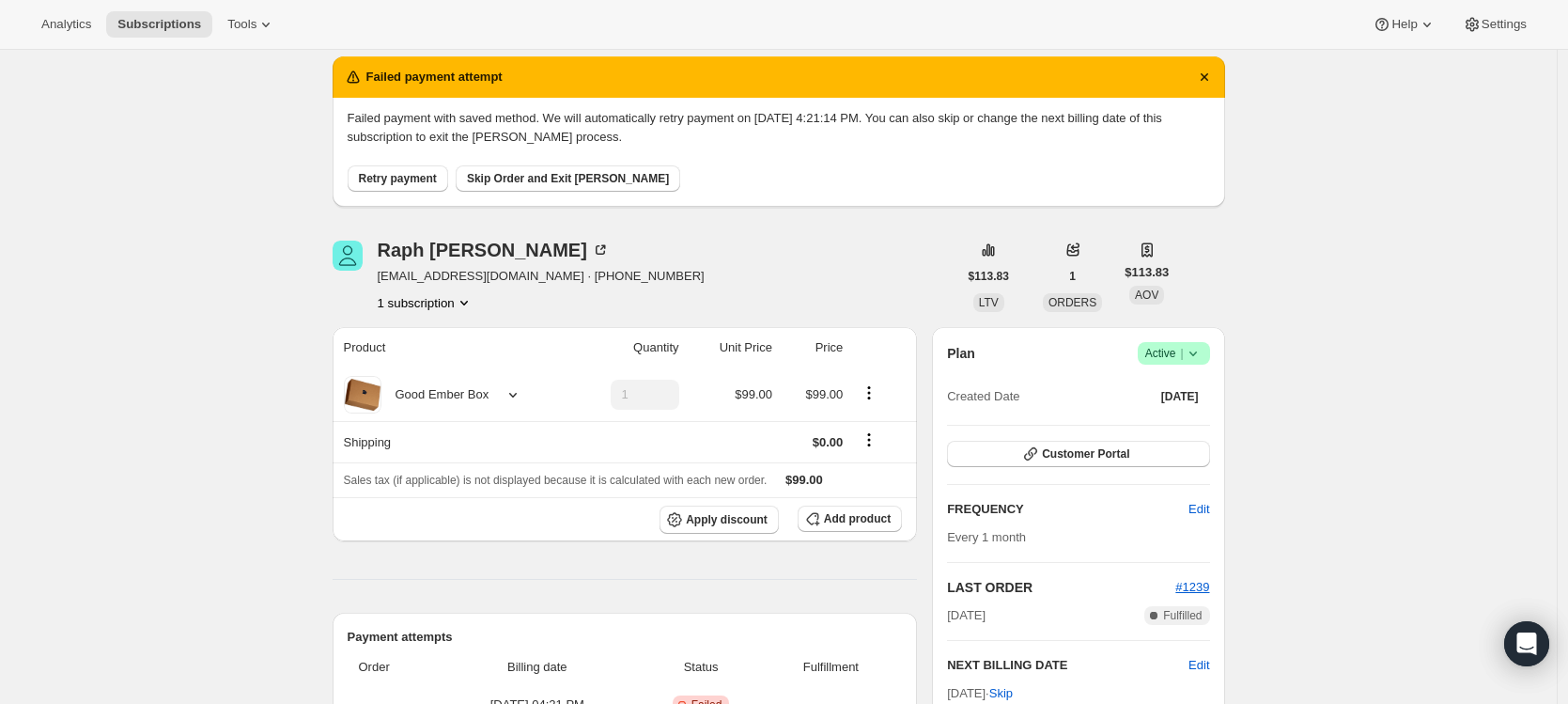
scroll to position [0, 0]
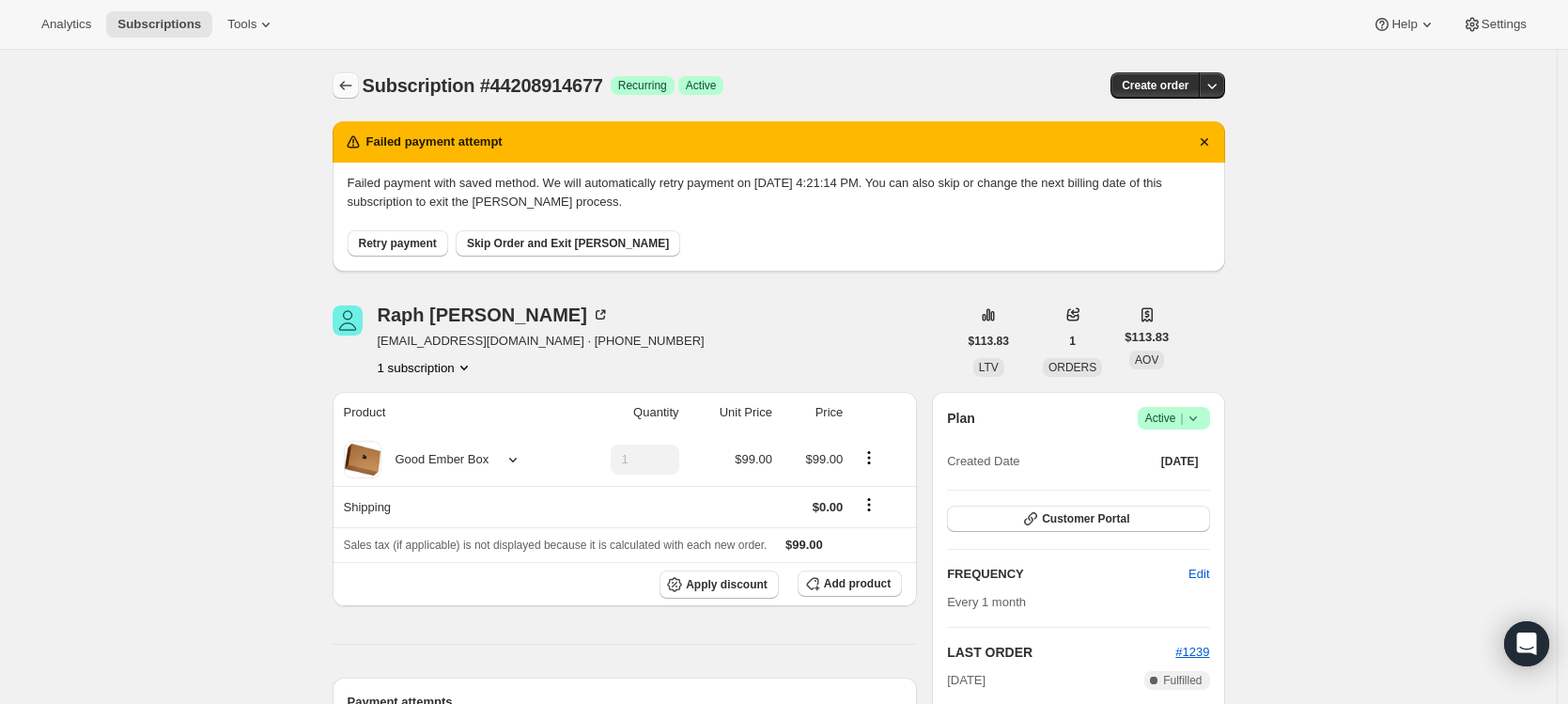
click at [353, 87] on icon "Subscriptions" at bounding box center [346, 86] width 19 height 19
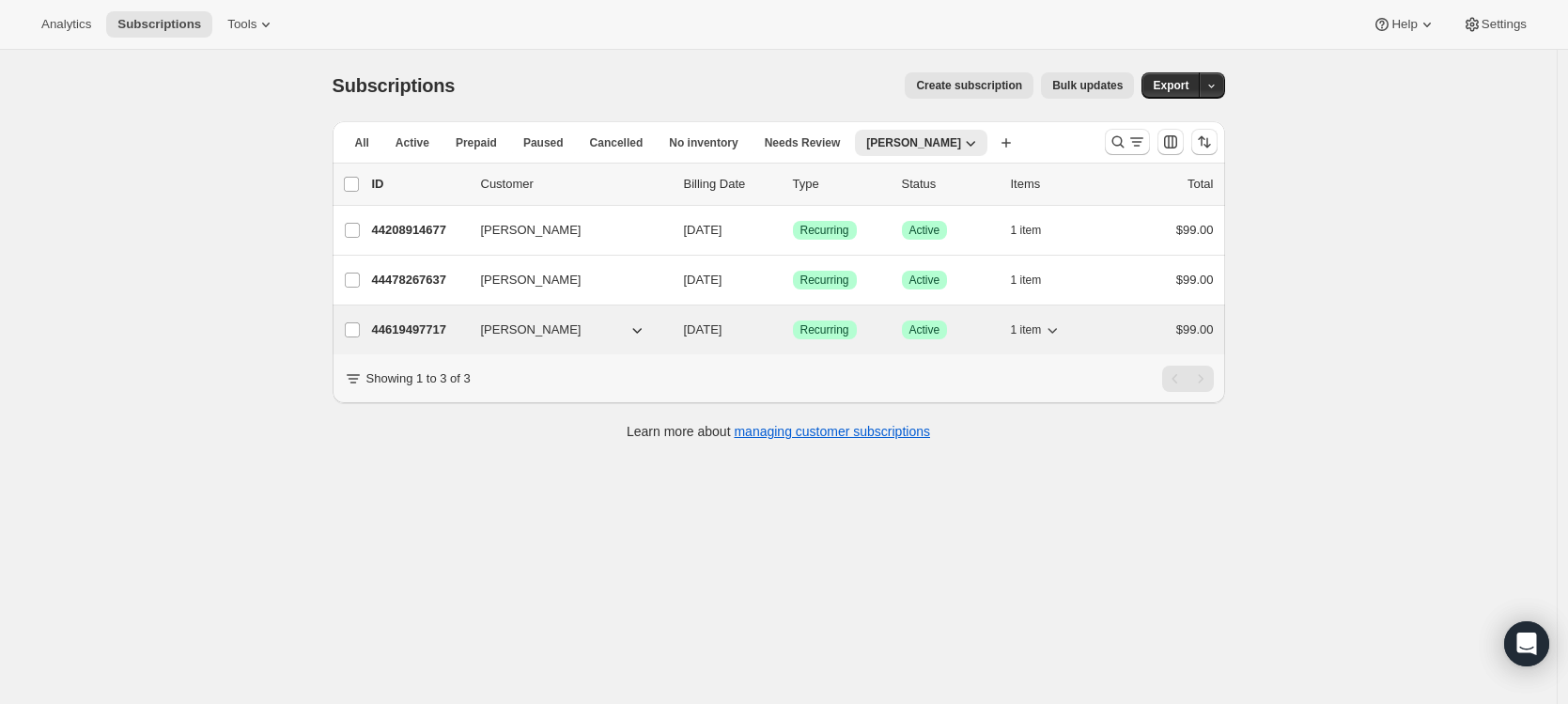
click at [425, 321] on p "44619497717" at bounding box center [419, 330] width 94 height 19
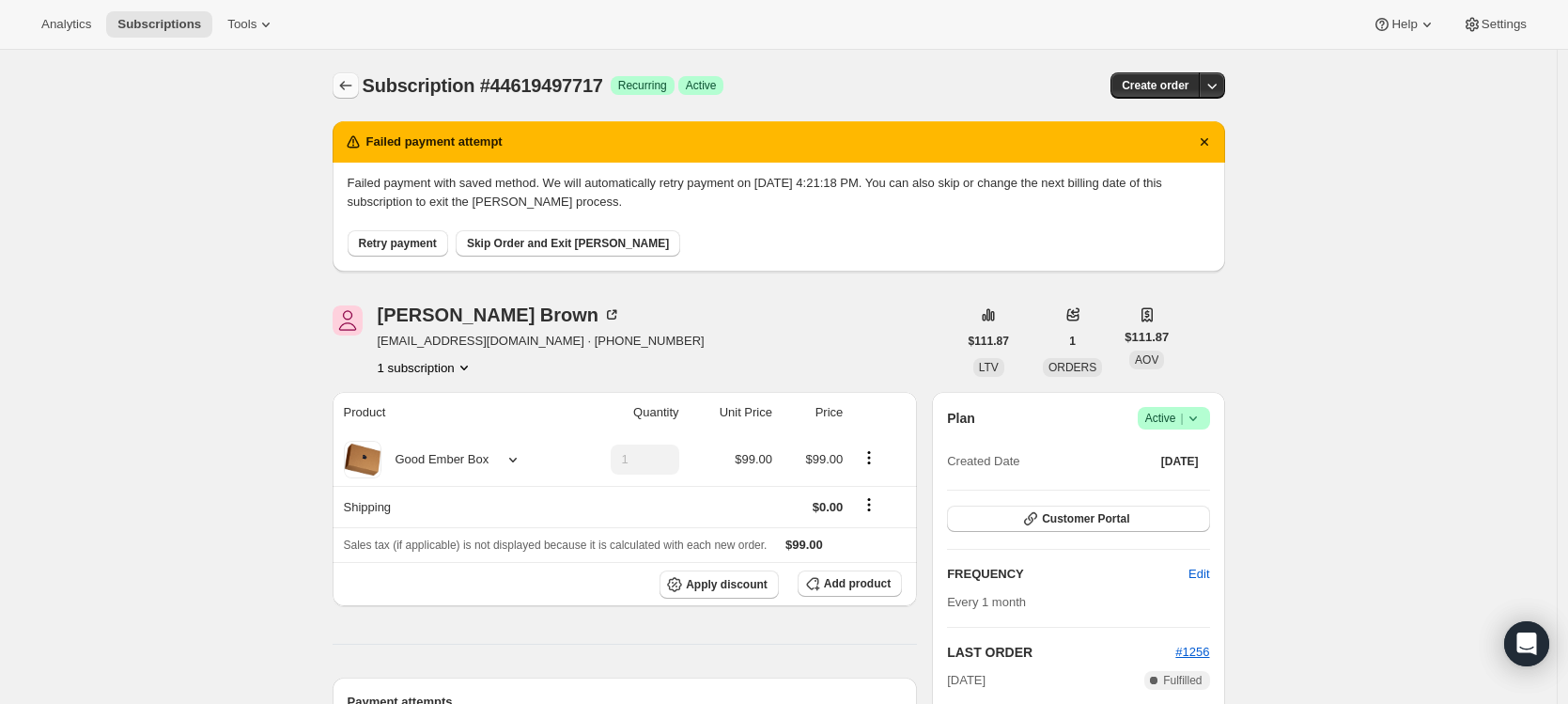
click at [348, 80] on icon "Subscriptions" at bounding box center [346, 86] width 19 height 19
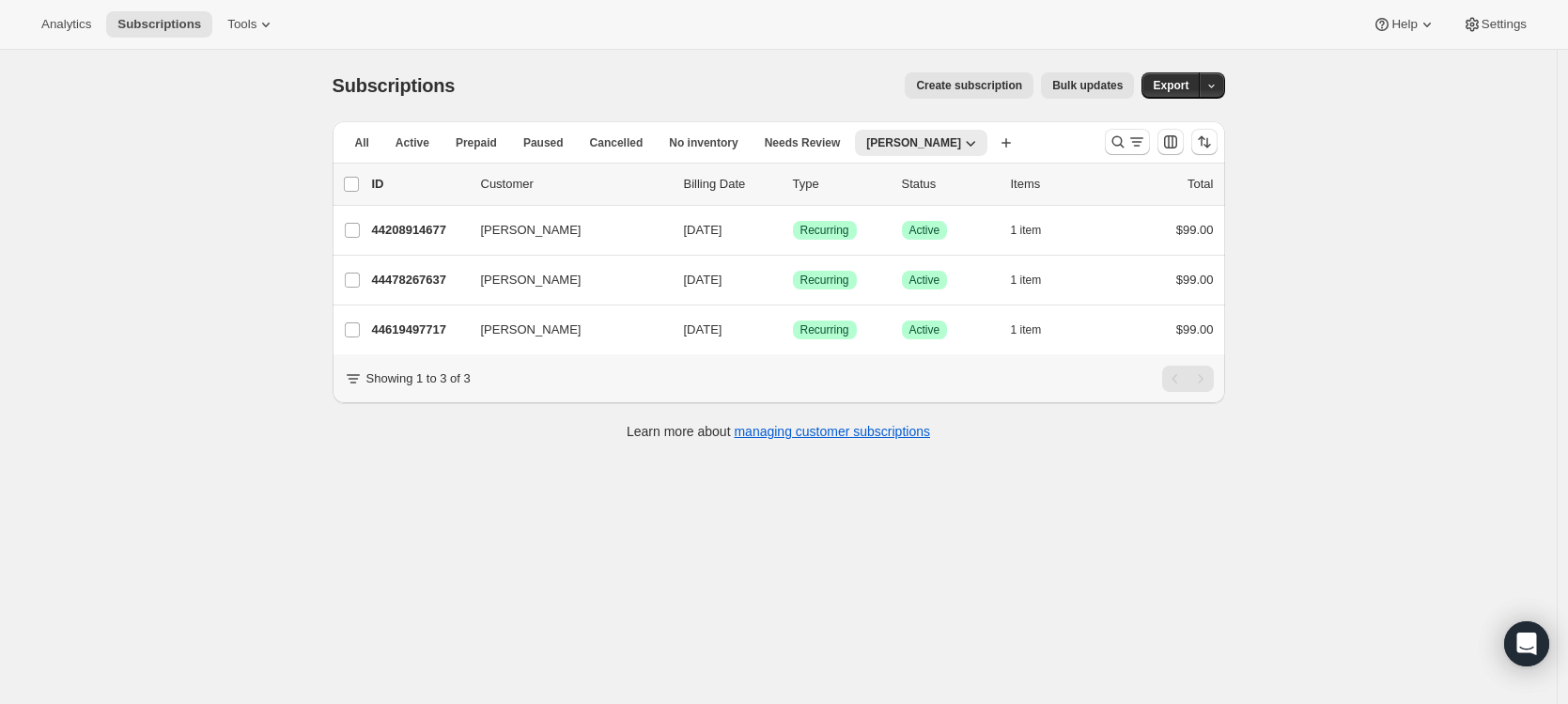
click at [249, 268] on div "Subscriptions. This page is ready Subscriptions Create subscription Bulk update…" at bounding box center [778, 401] width 1557 height 704
click at [419, 143] on span "Active" at bounding box center [413, 143] width 34 height 15
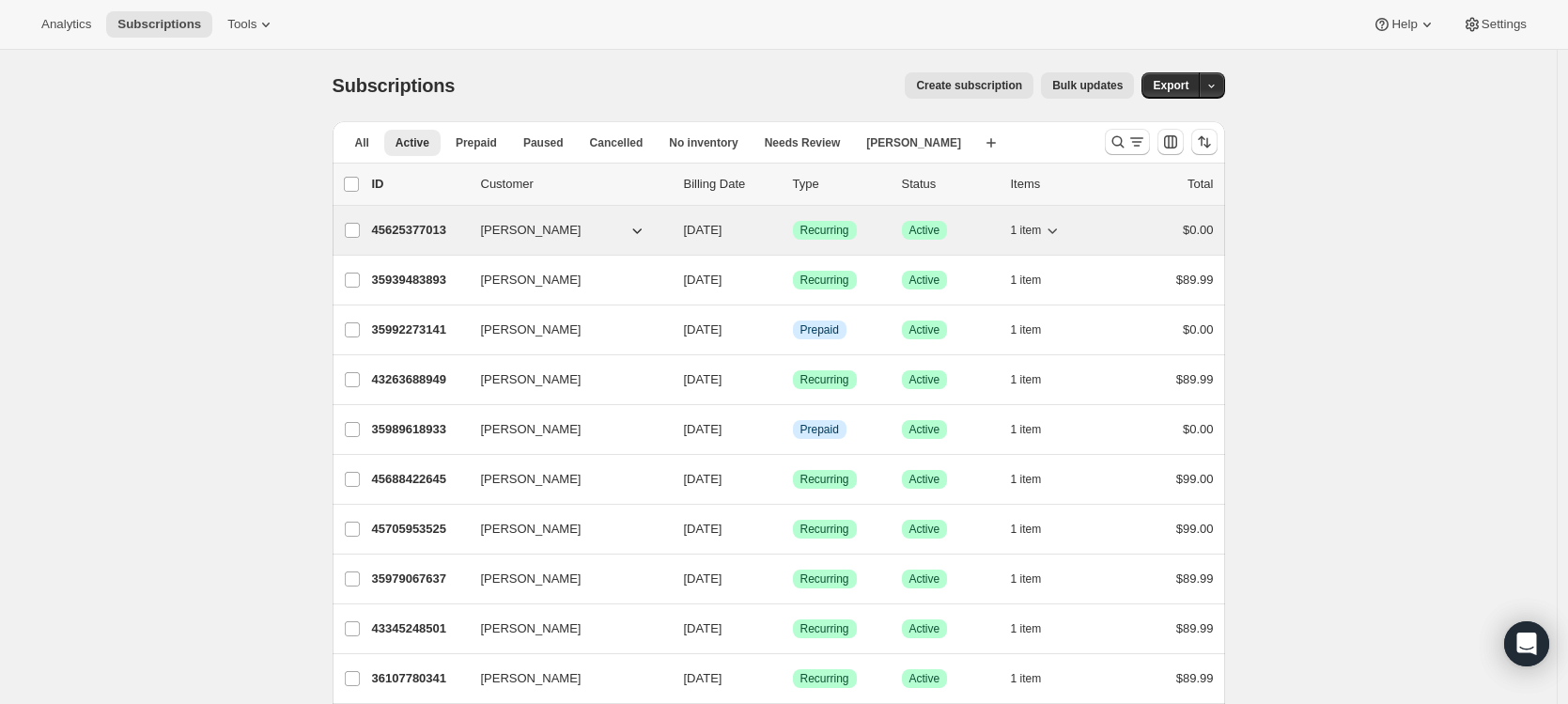
click at [446, 234] on p "45625377013" at bounding box center [419, 230] width 94 height 19
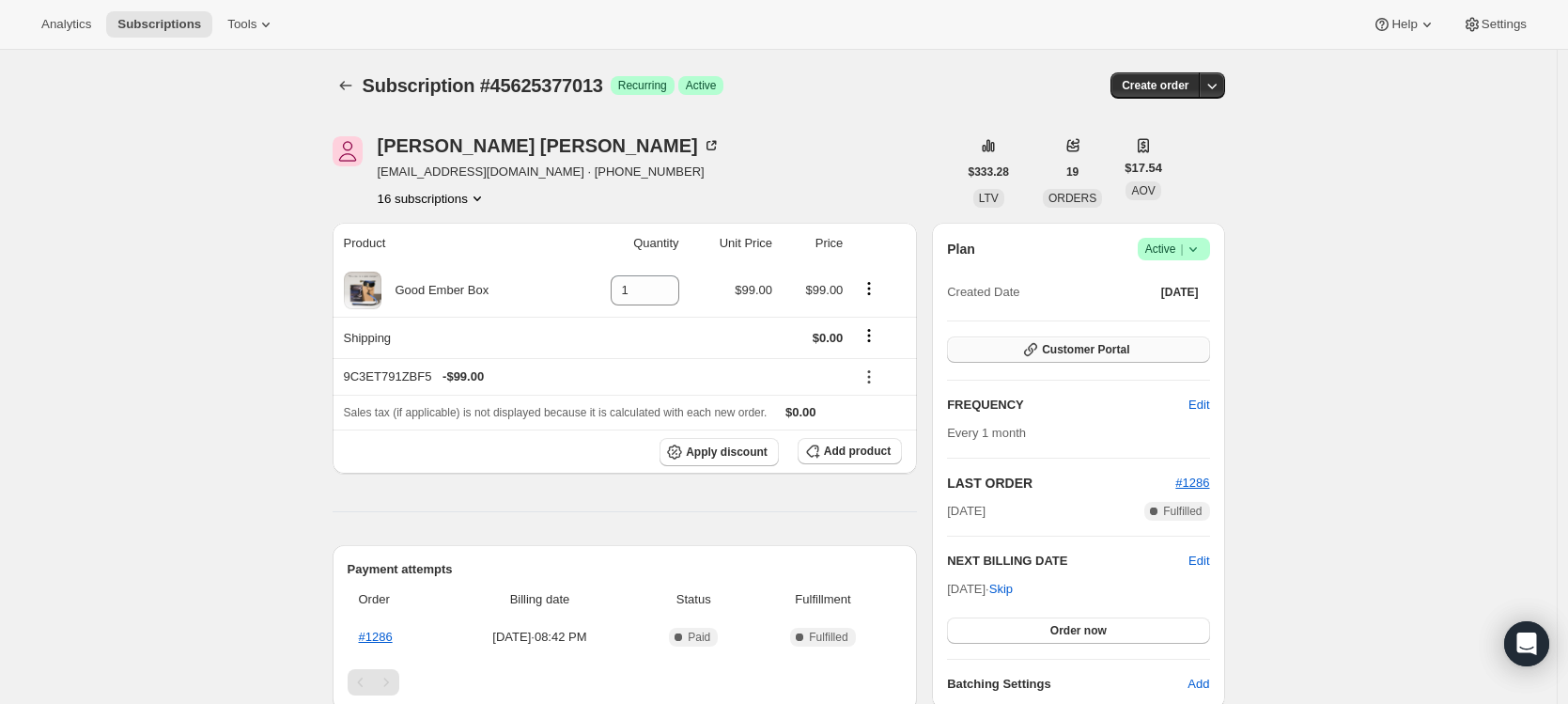
click at [1081, 353] on span "Customer Portal" at bounding box center [1086, 350] width 87 height 15
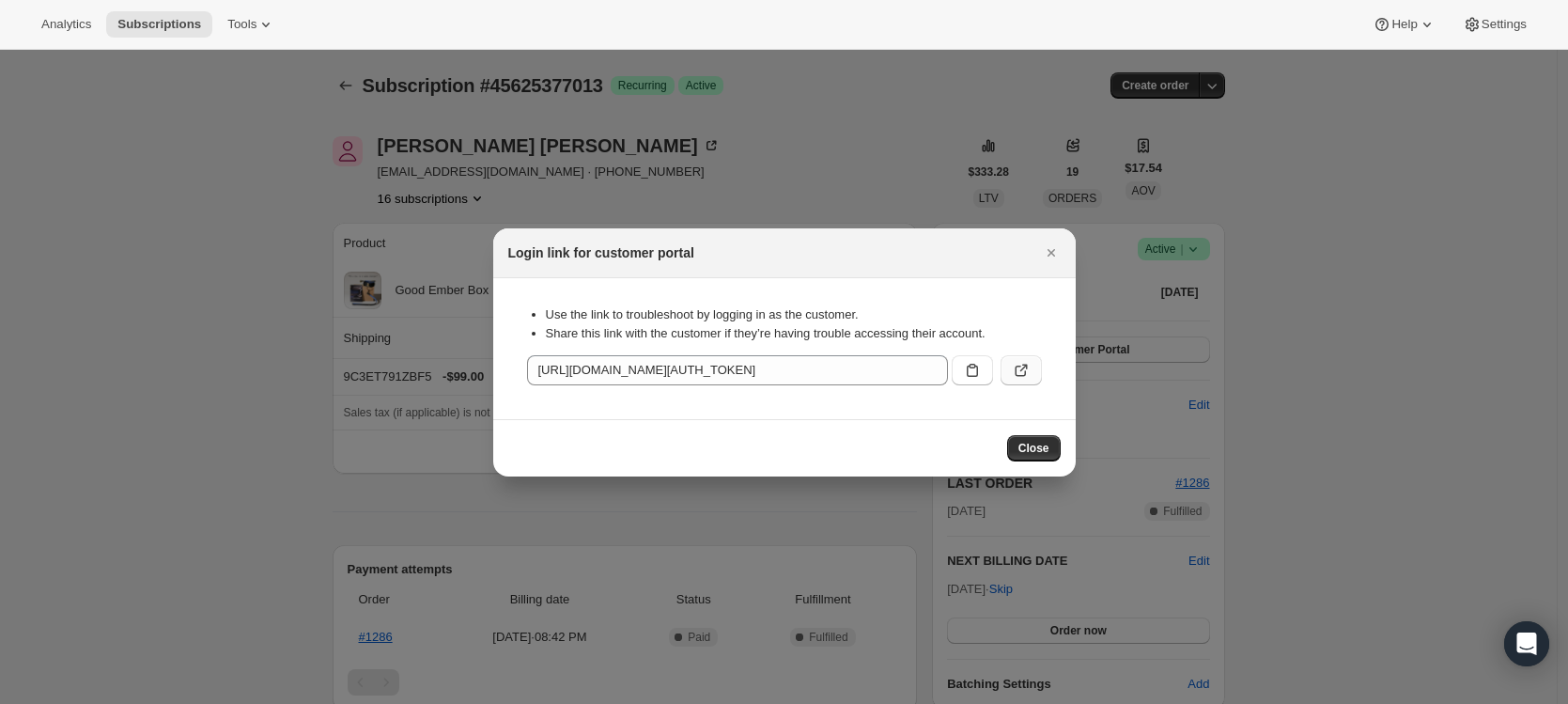
click at [1030, 359] on button ":ru3:" at bounding box center [1022, 370] width 41 height 30
click at [1058, 253] on icon "Close" at bounding box center [1052, 253] width 19 height 19
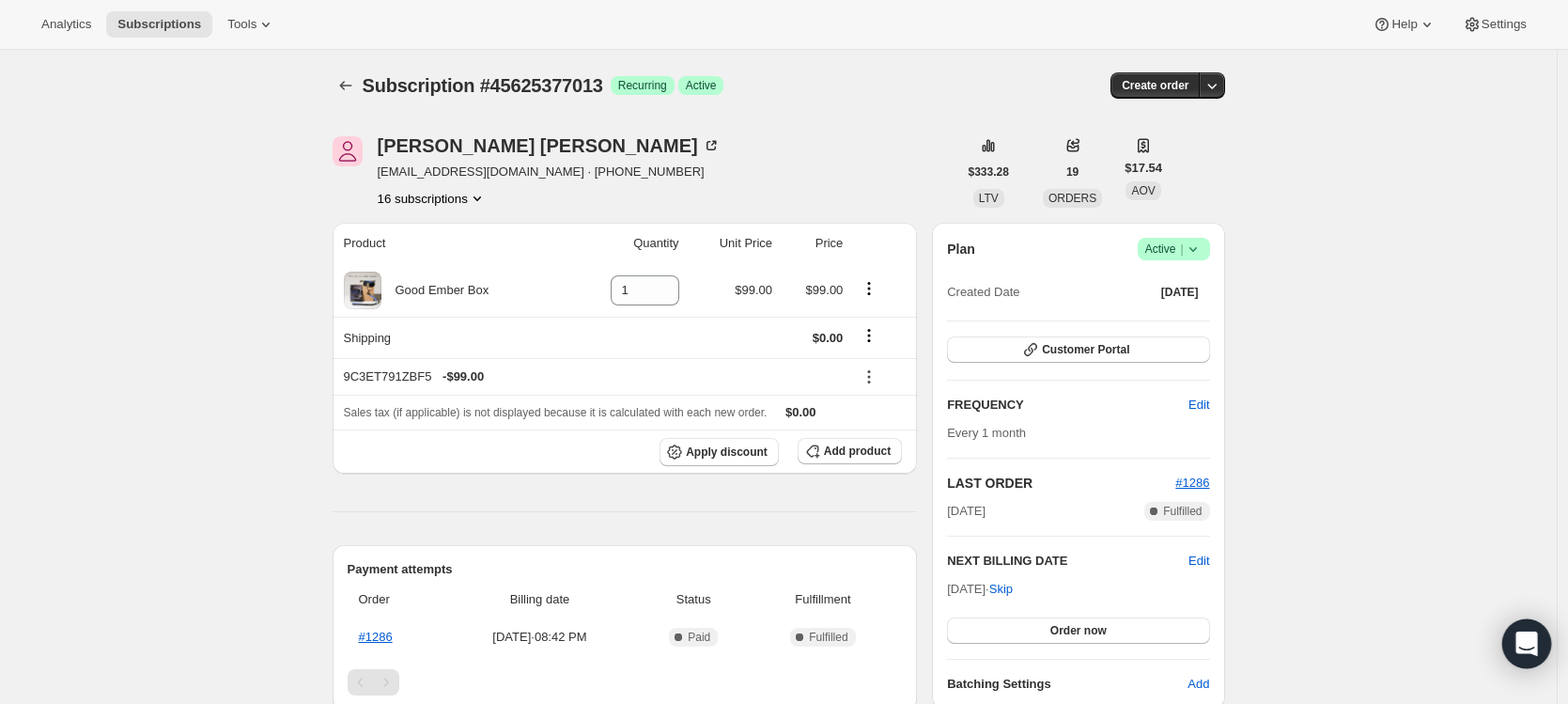
click at [1535, 635] on icon "Open Intercom Messenger" at bounding box center [1526, 644] width 22 height 24
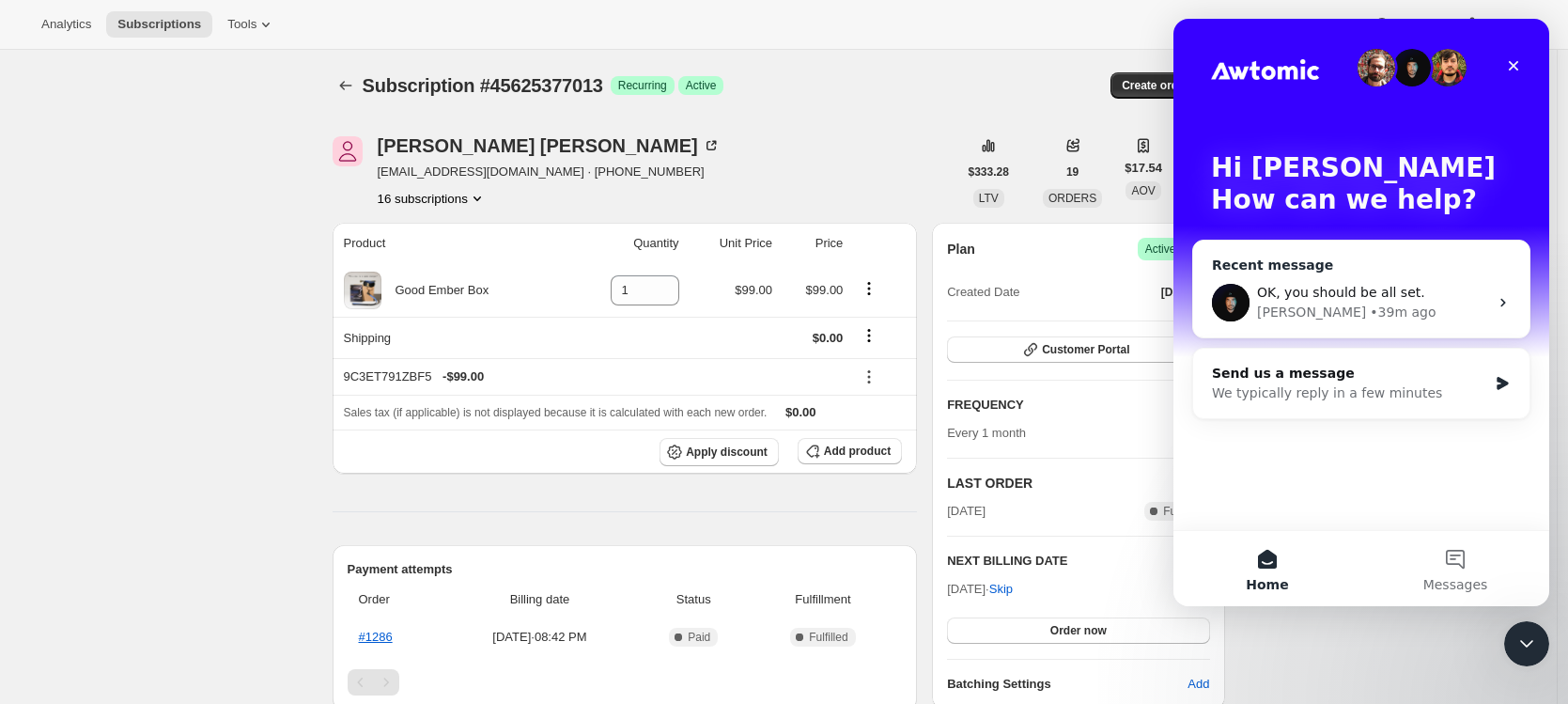
click at [1370, 305] on div "• 39m ago" at bounding box center [1403, 312] width 66 height 20
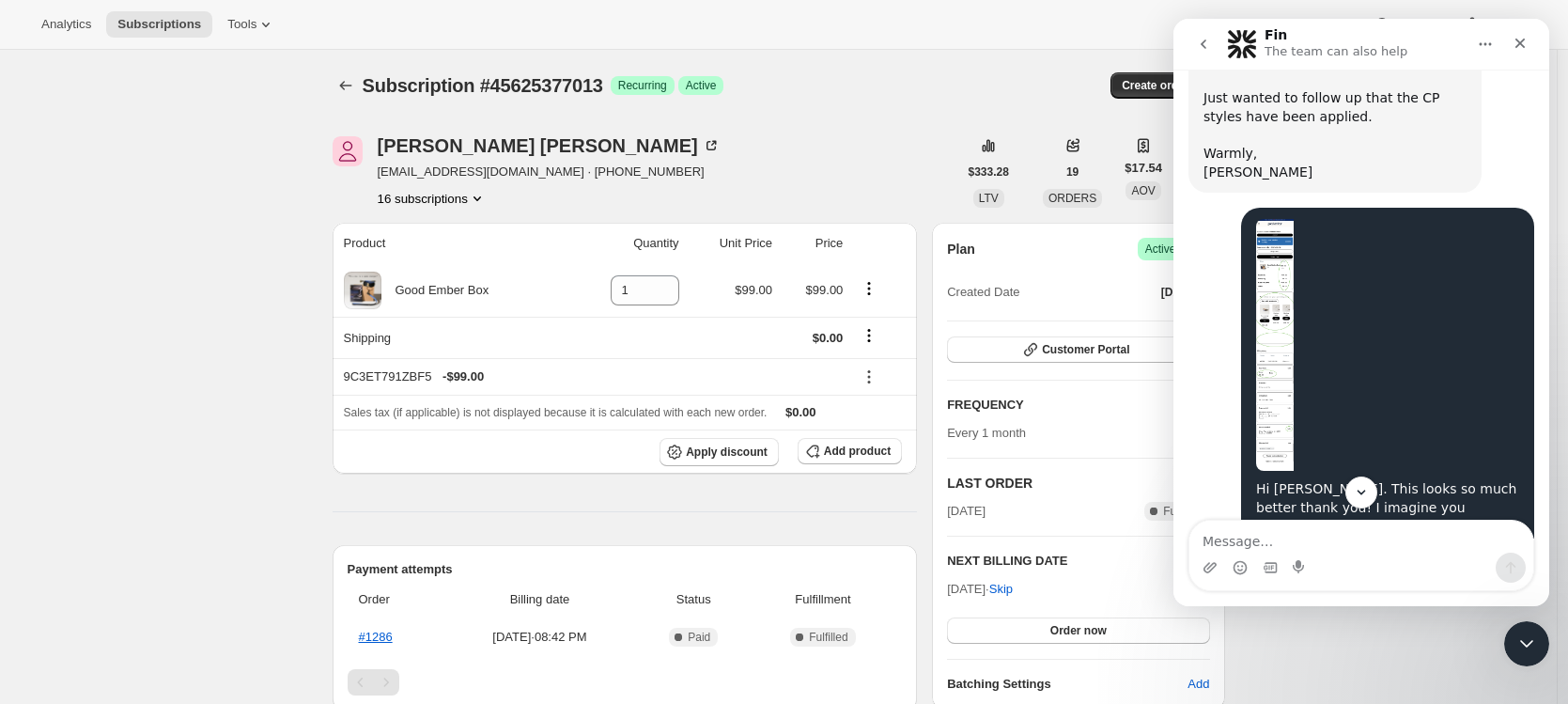
scroll to position [2919, 0]
click at [1278, 290] on img "Catherine says…" at bounding box center [1275, 346] width 38 height 252
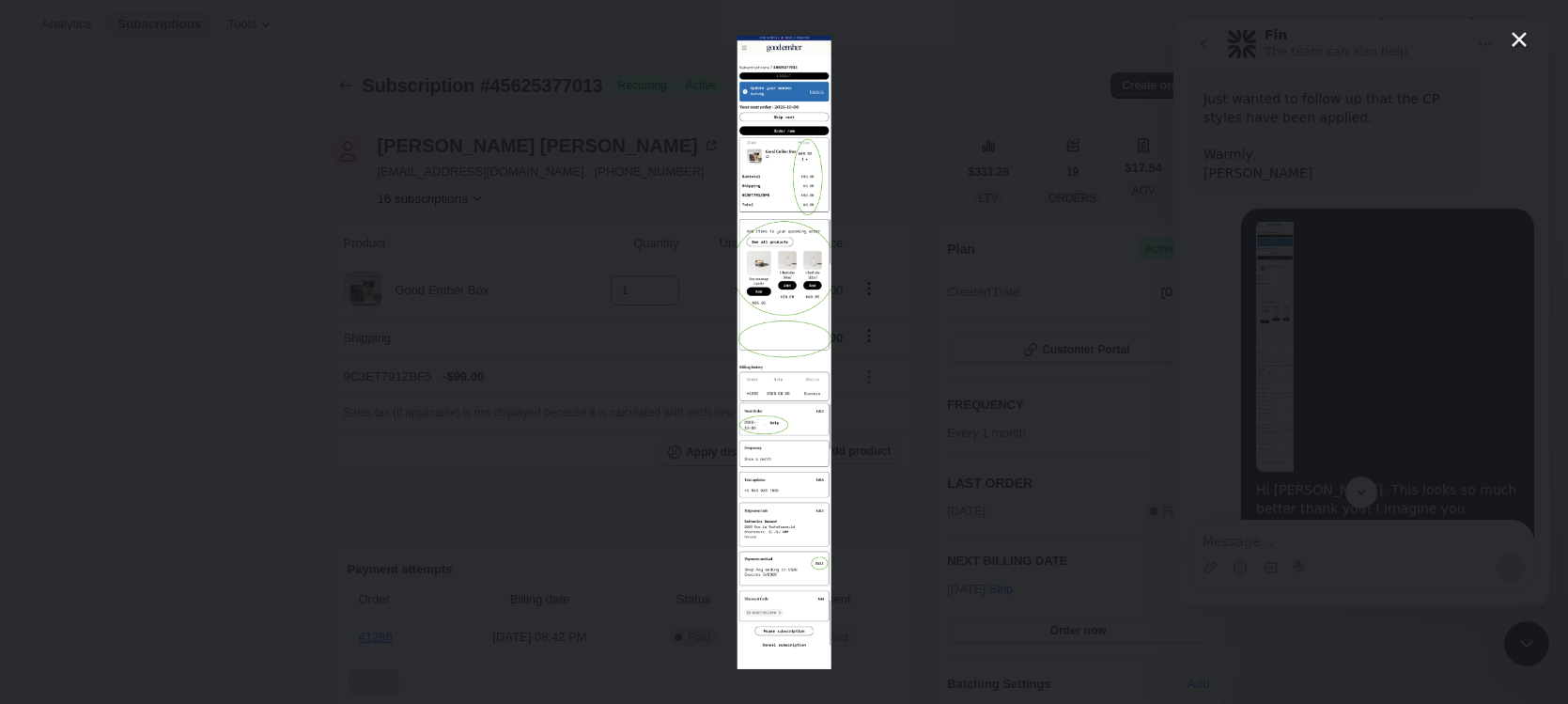
click at [782, 352] on img "Close" at bounding box center [784, 352] width 95 height 634
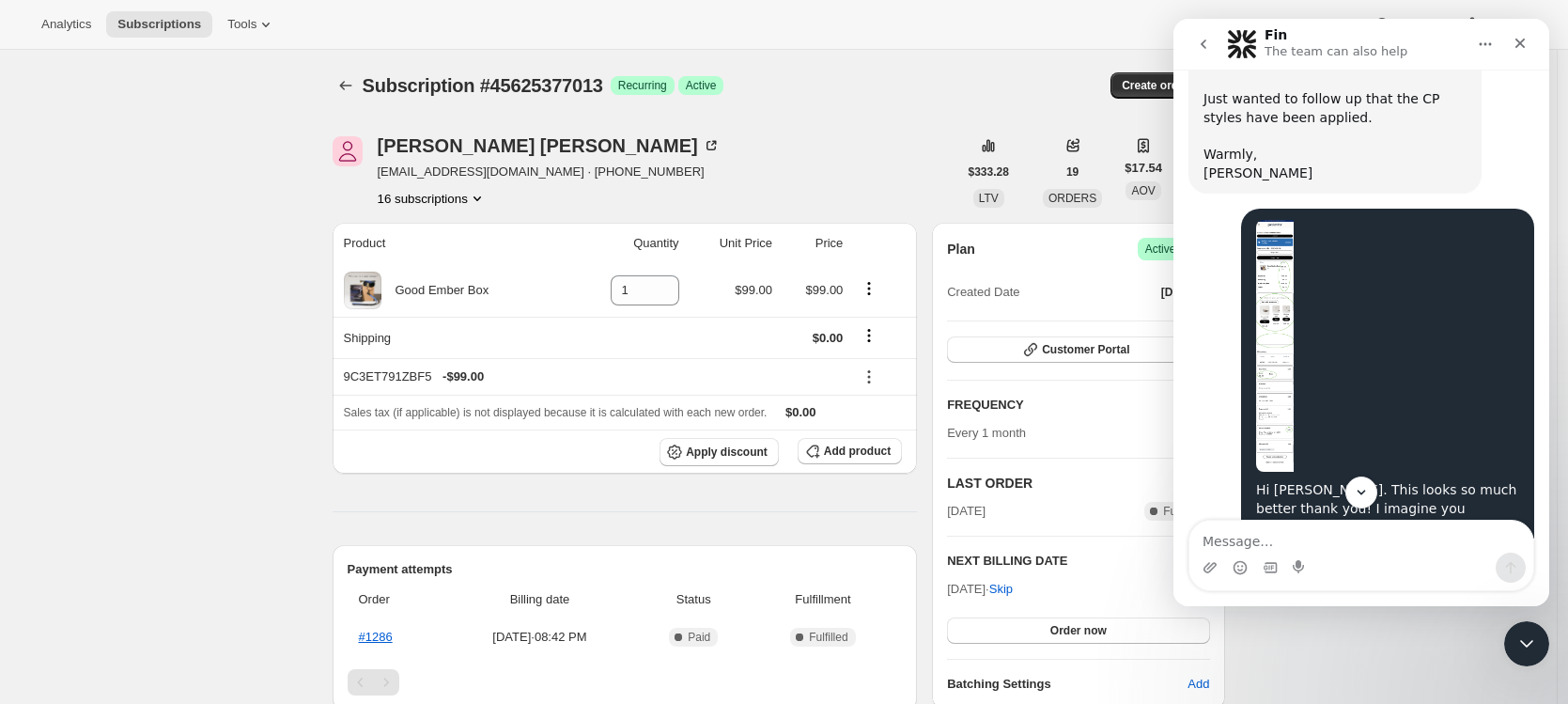
click at [232, 297] on div "Subscription #45625377013. This page is ready Subscription #45625377013 Success…" at bounding box center [778, 685] width 1557 height 1272
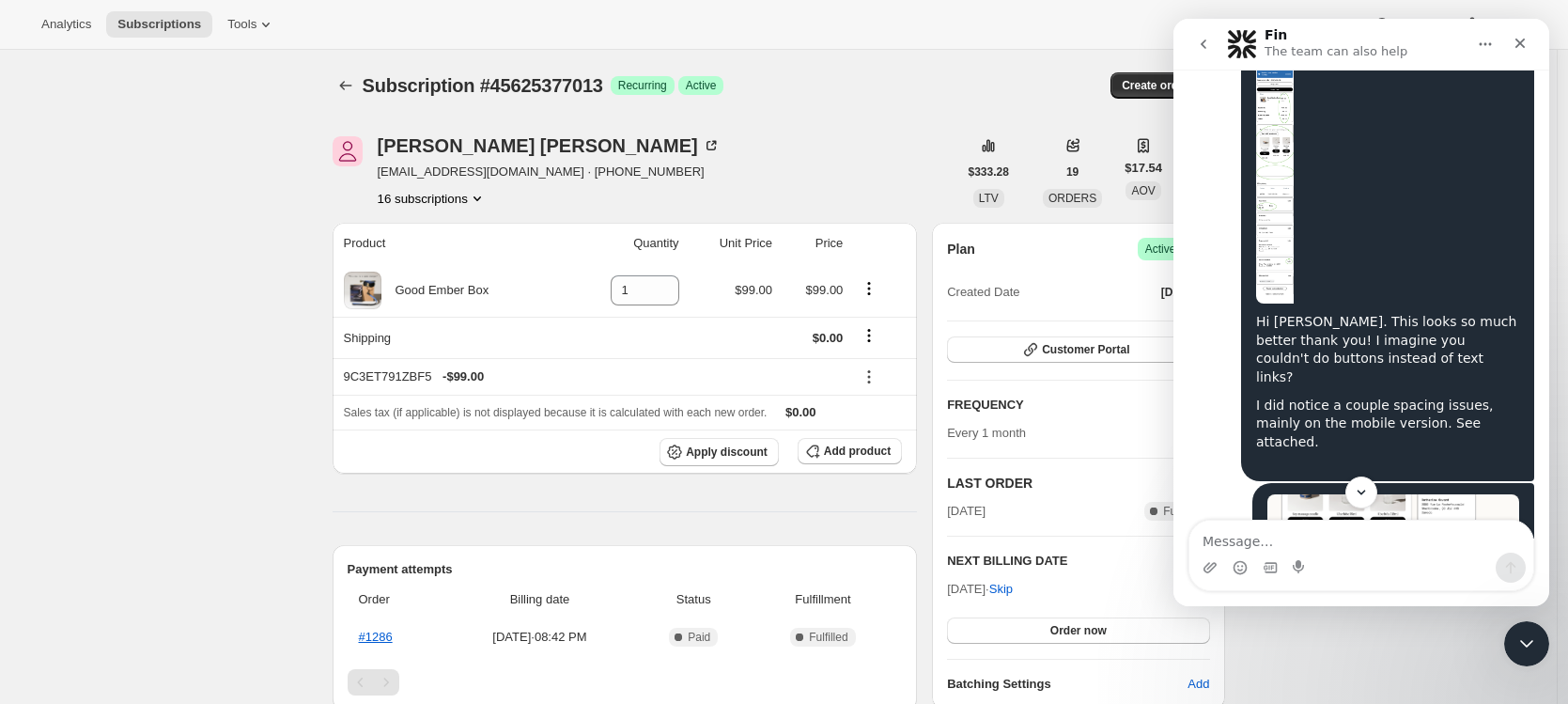
scroll to position [3286, 0]
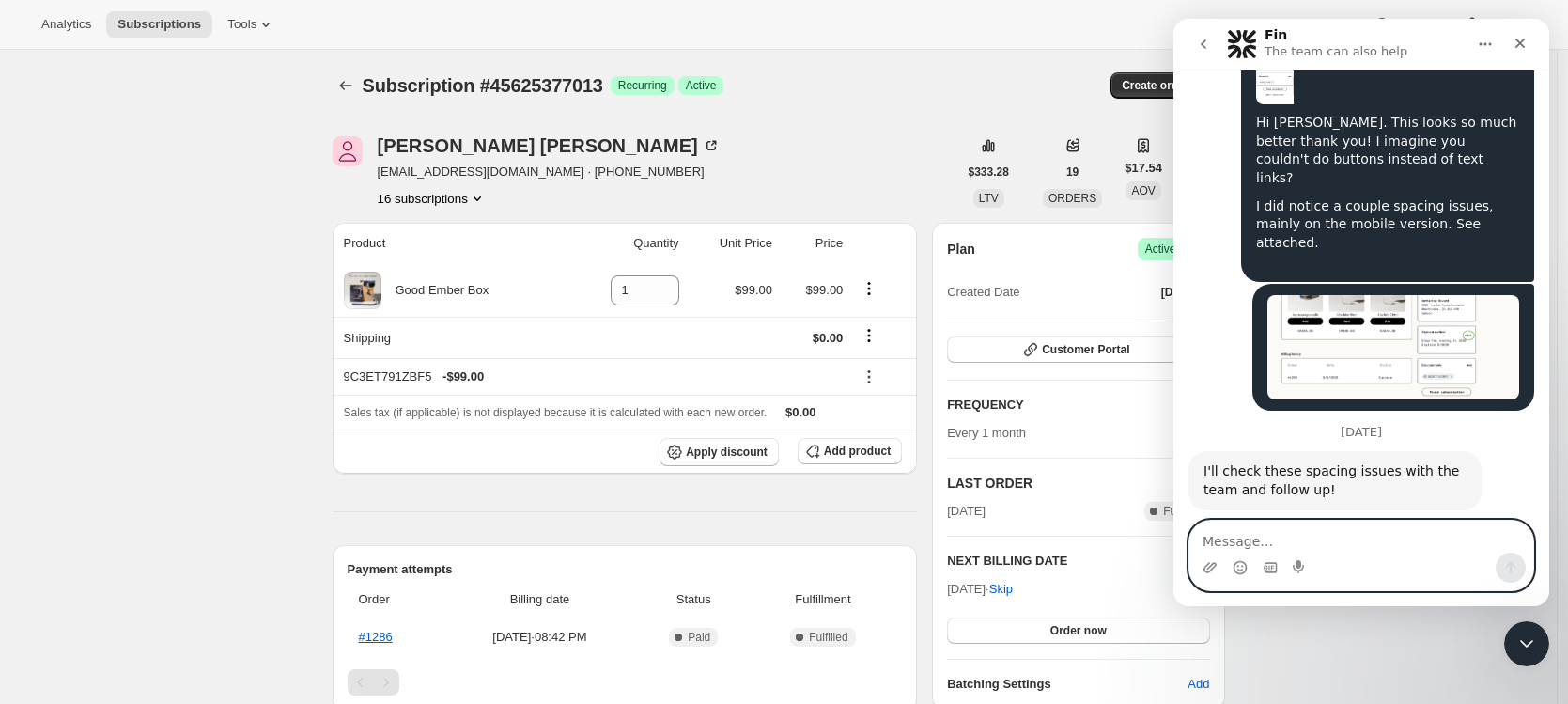
click at [1280, 534] on textarea "Message…" at bounding box center [1361, 537] width 344 height 32
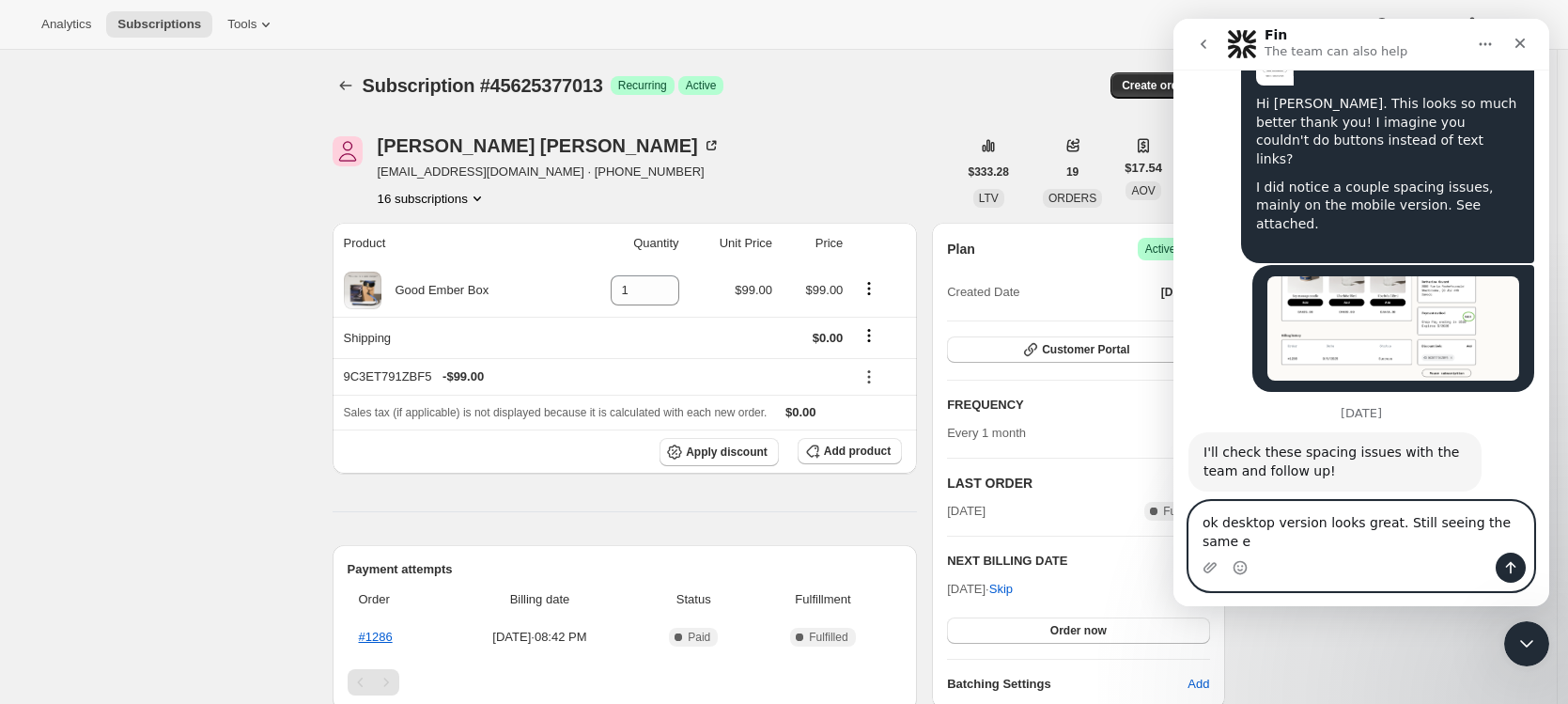
scroll to position [3305, 0]
type textarea "ok desktop version looks great. Still seeing the same errors on mobile however."
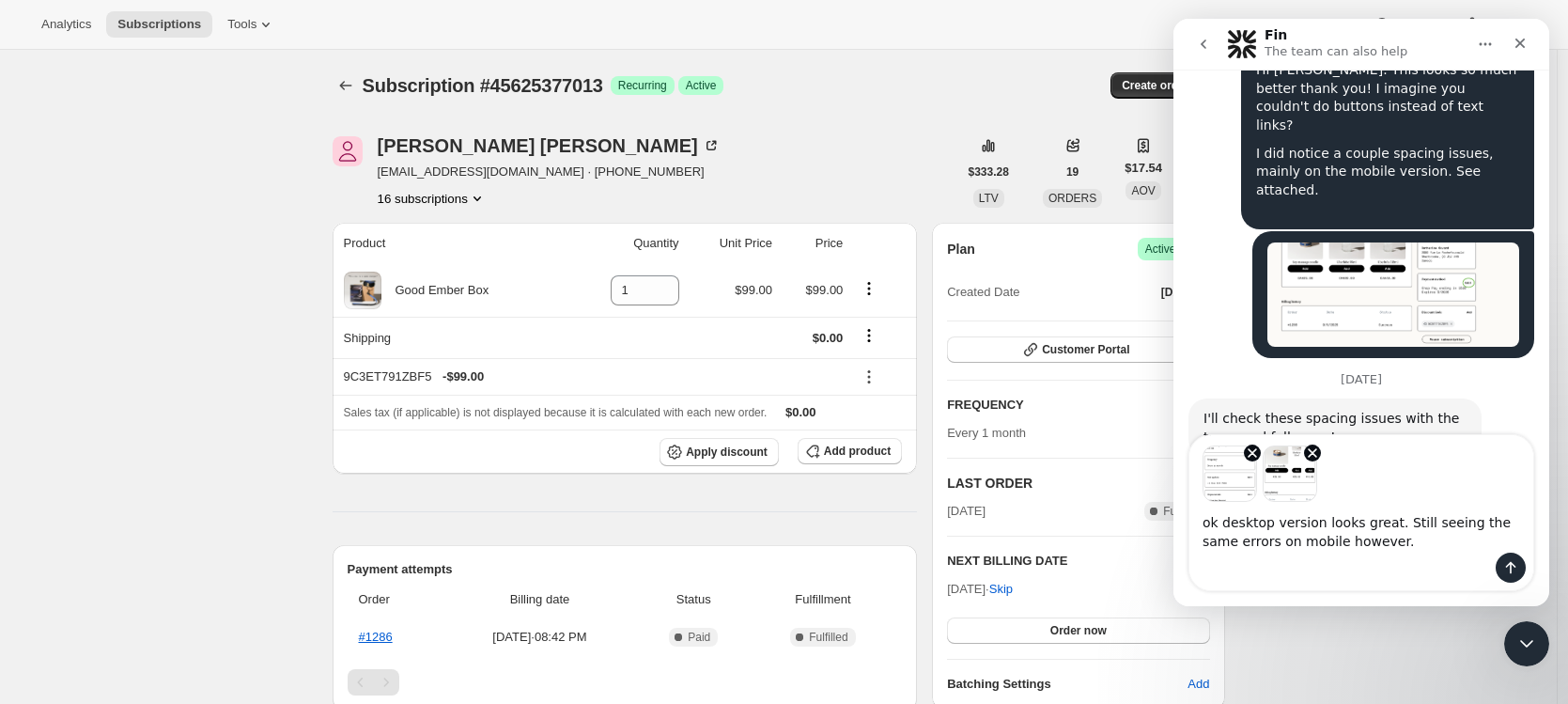
scroll to position [3371, 0]
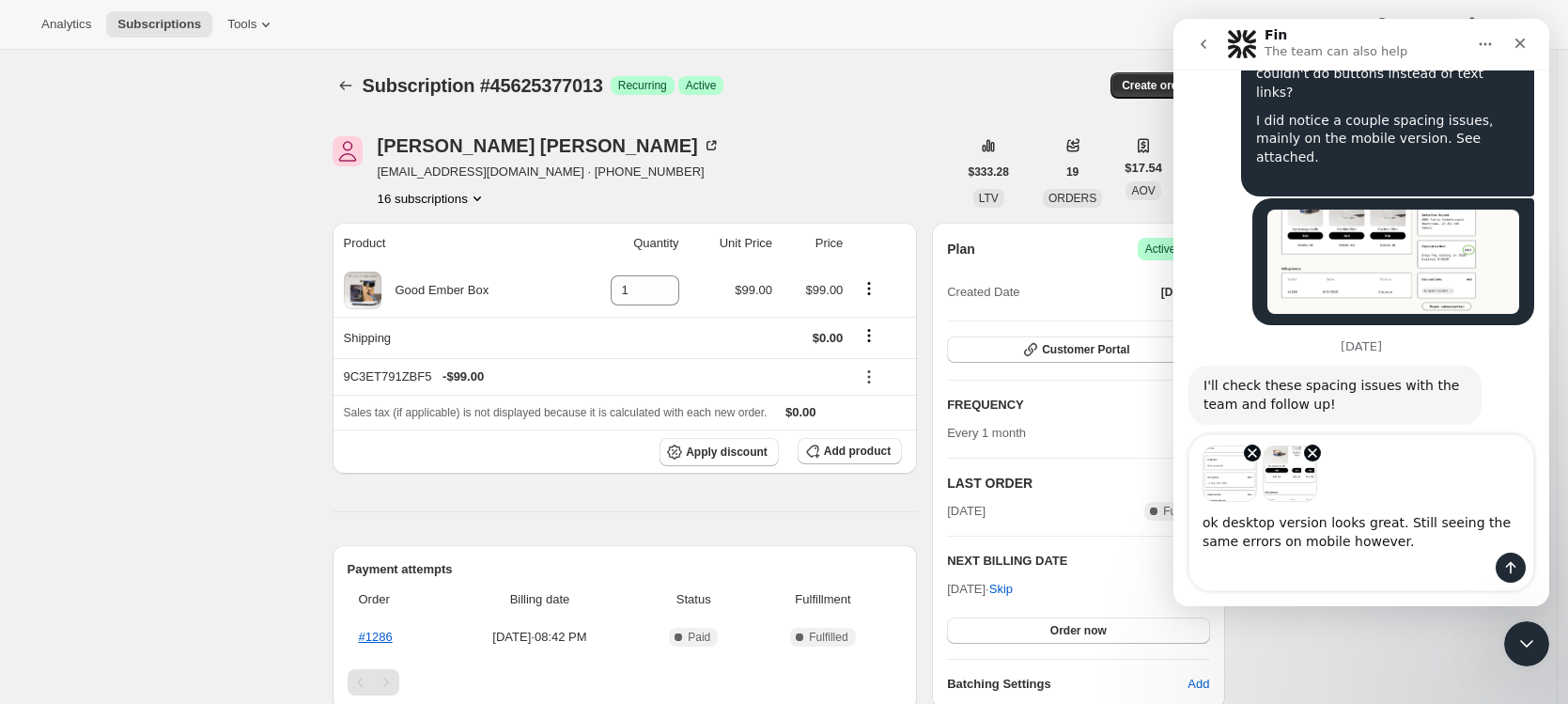
click at [1388, 520] on textarea "ok desktop version looks great. Still seeing the same errors on mobile however." at bounding box center [1361, 527] width 344 height 51
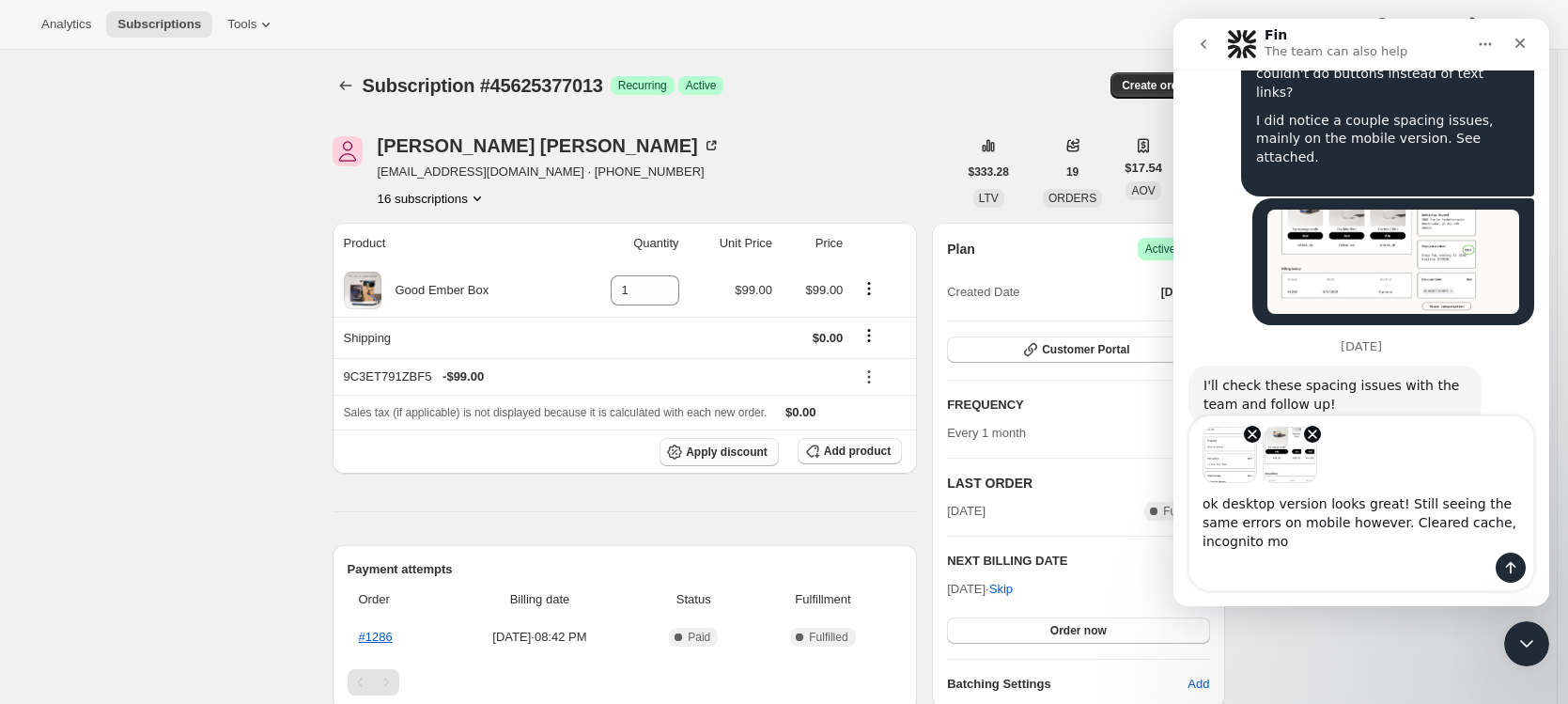
scroll to position [3390, 0]
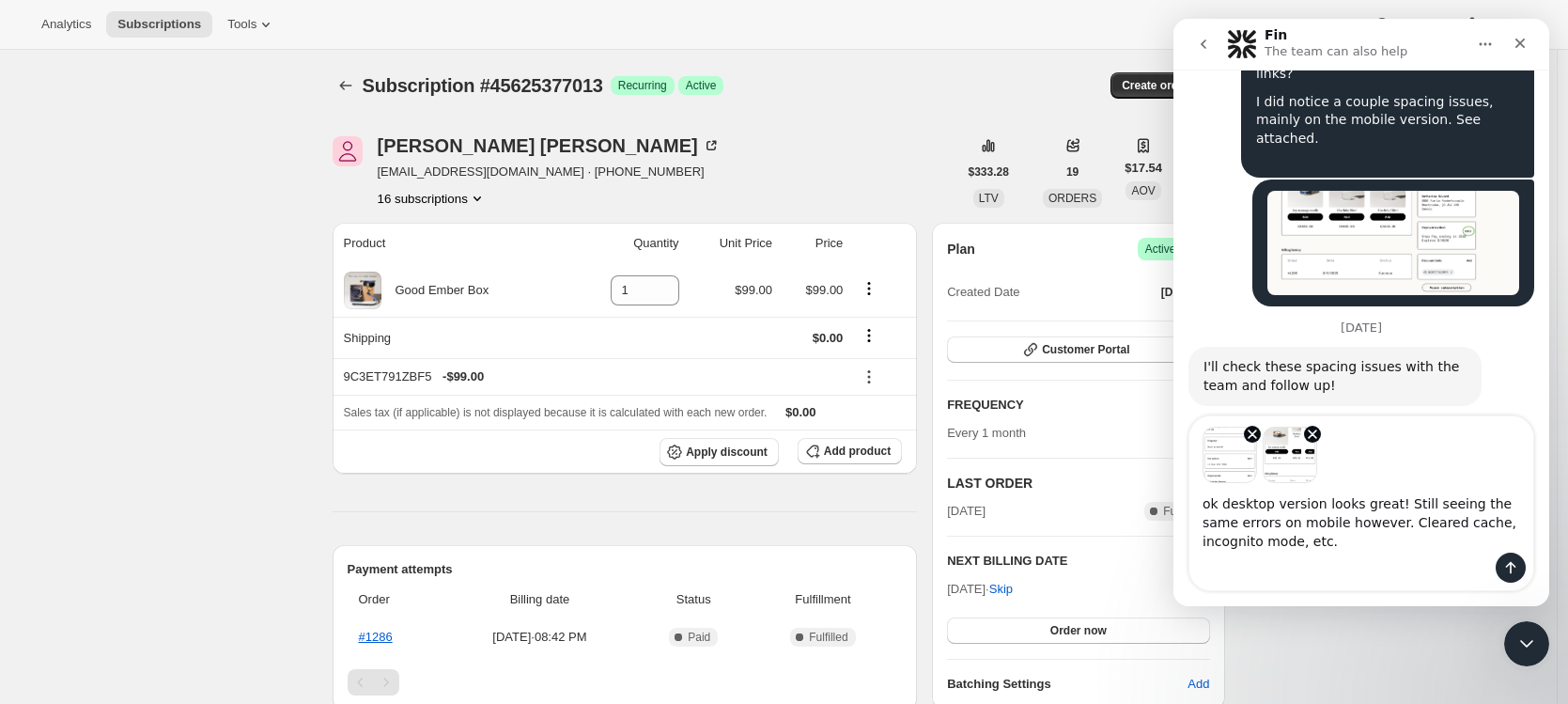
type textarea "ok desktop version looks great! Still seeing the same errors on mobile however.…"
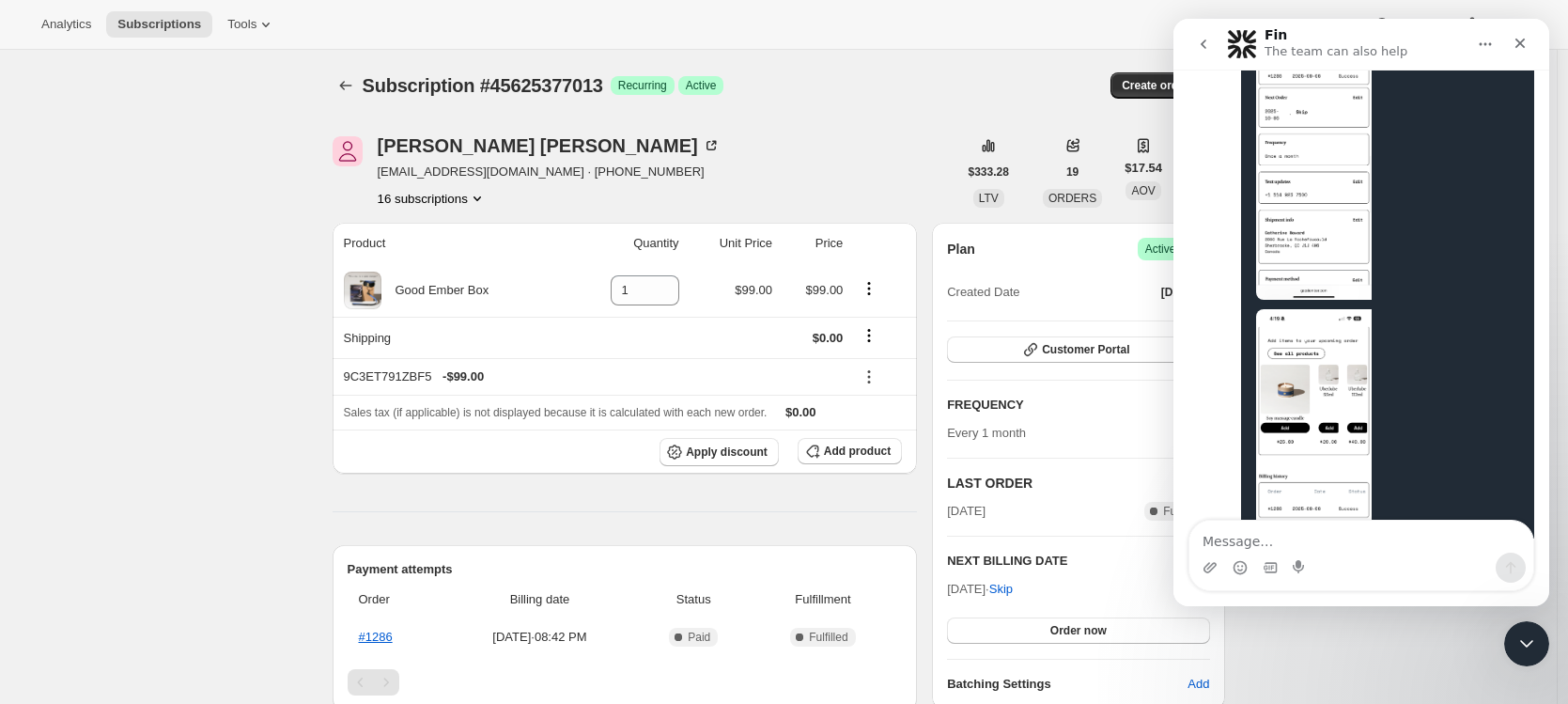
scroll to position [3902, 0]
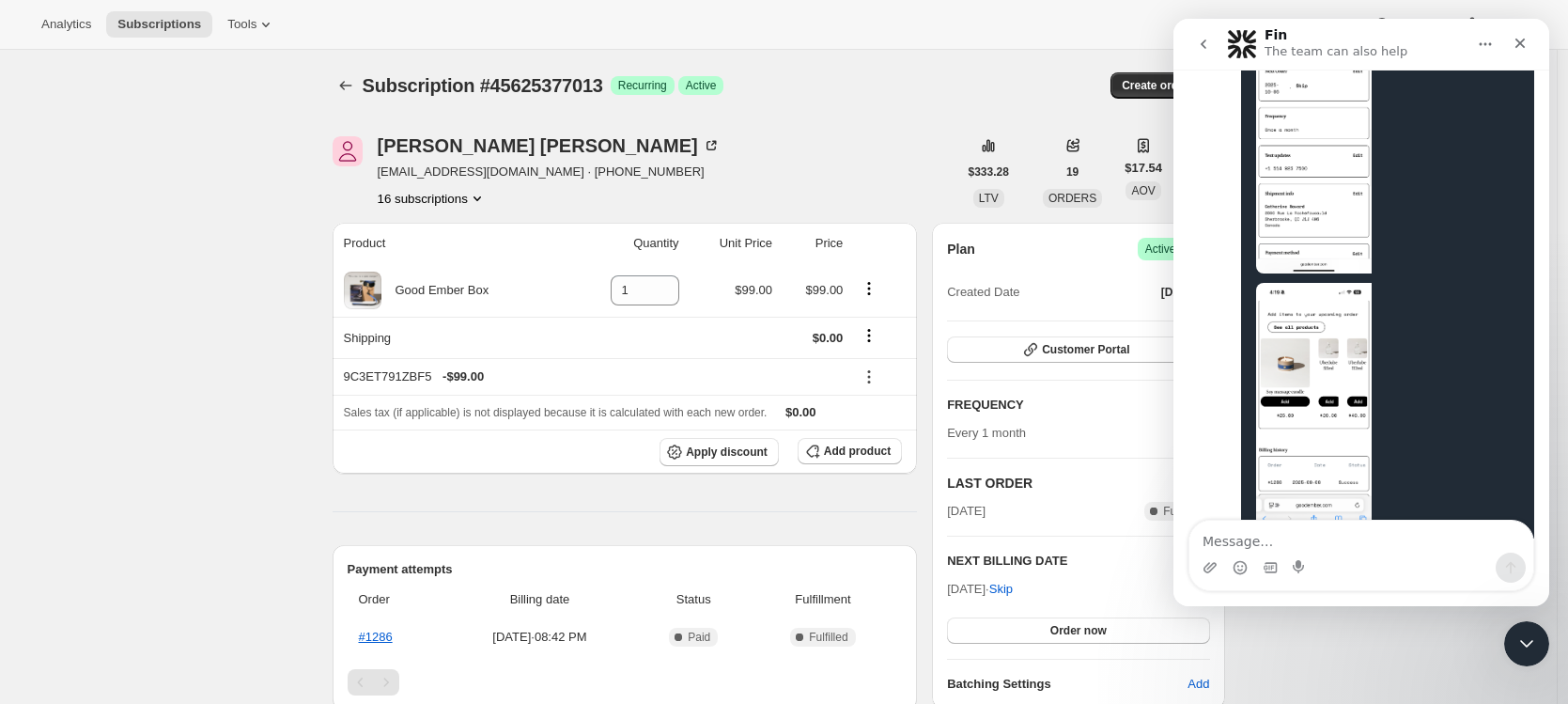
click at [1309, 544] on div "ok desktop version looks great! Still seeing the same errors on mobile however.…" at bounding box center [1388, 581] width 263 height 73
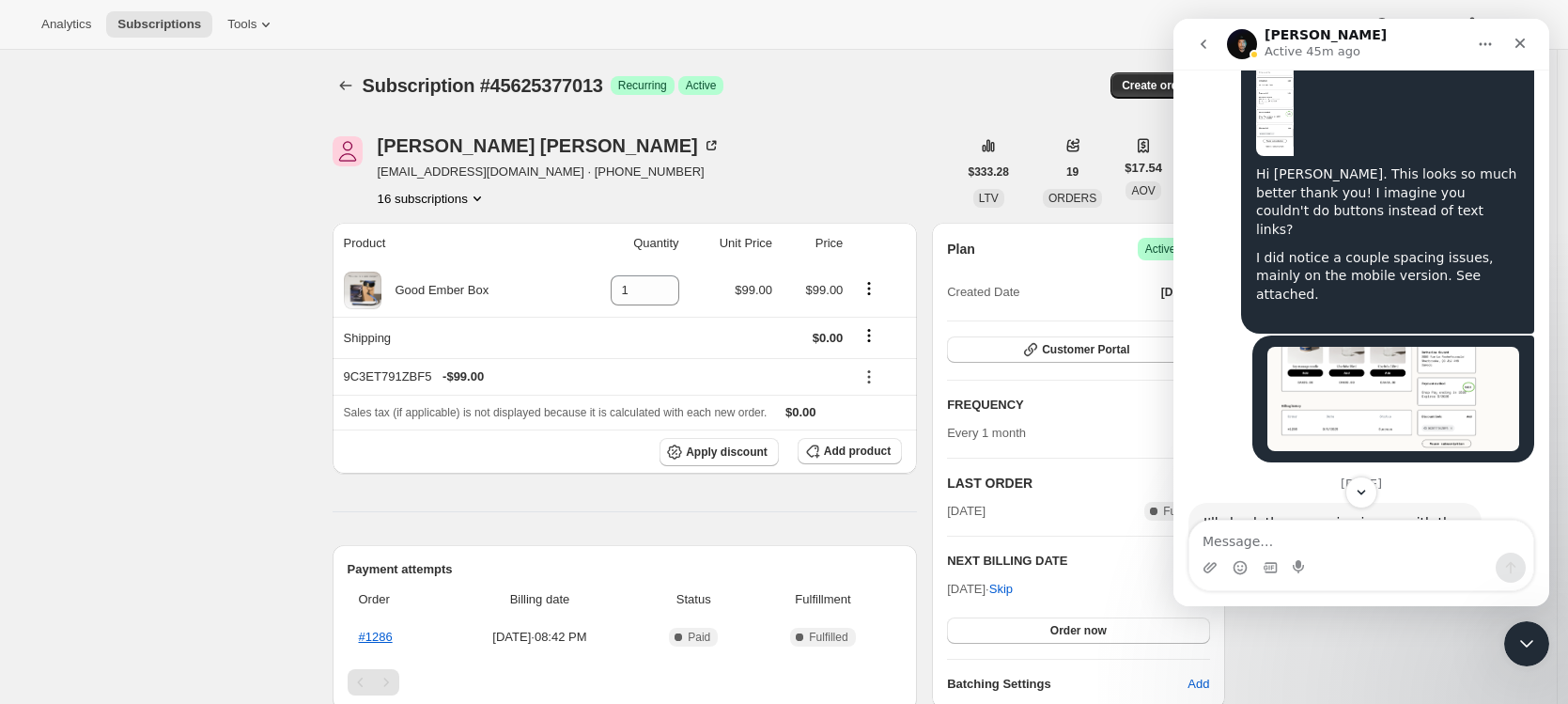
scroll to position [3451, 0]
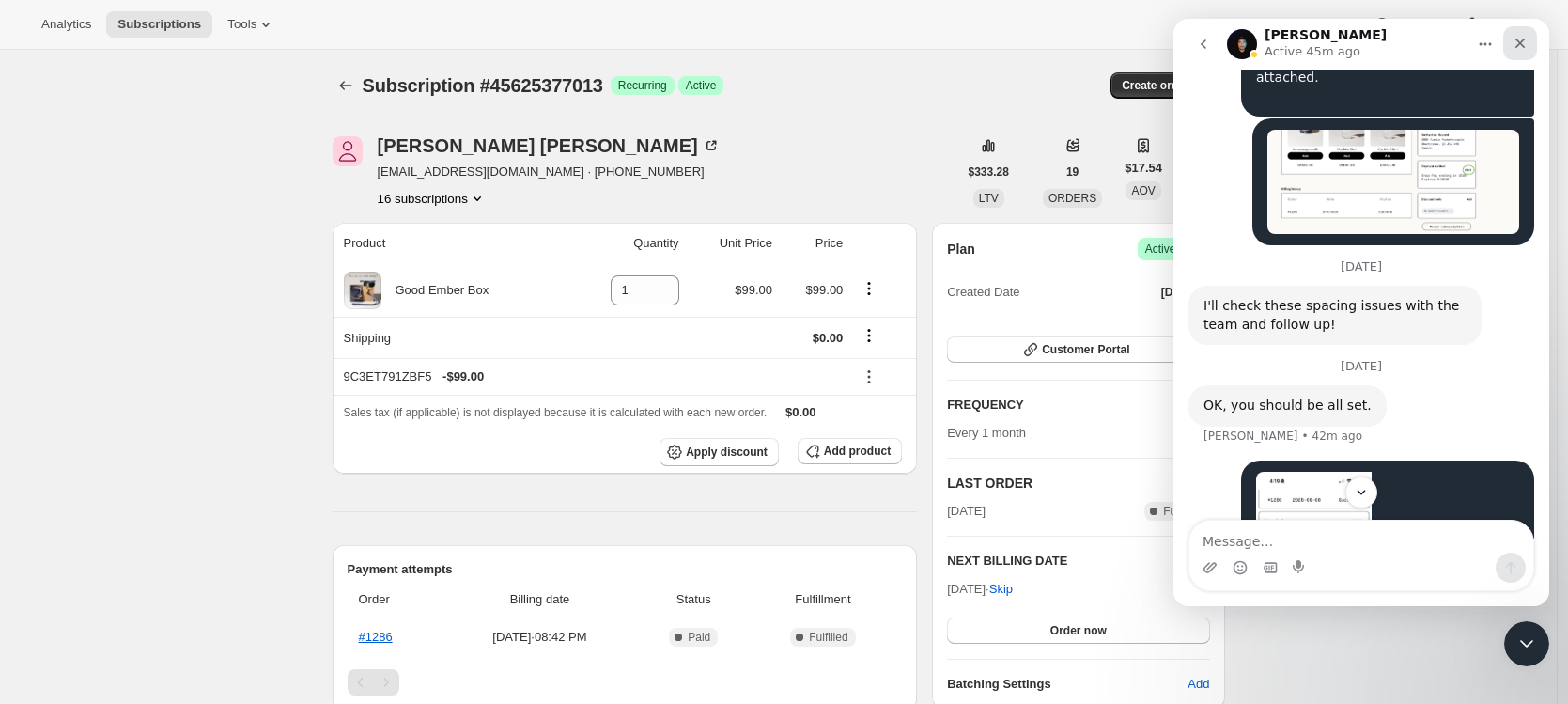
click at [1520, 37] on icon "Close" at bounding box center [1520, 43] width 15 height 15
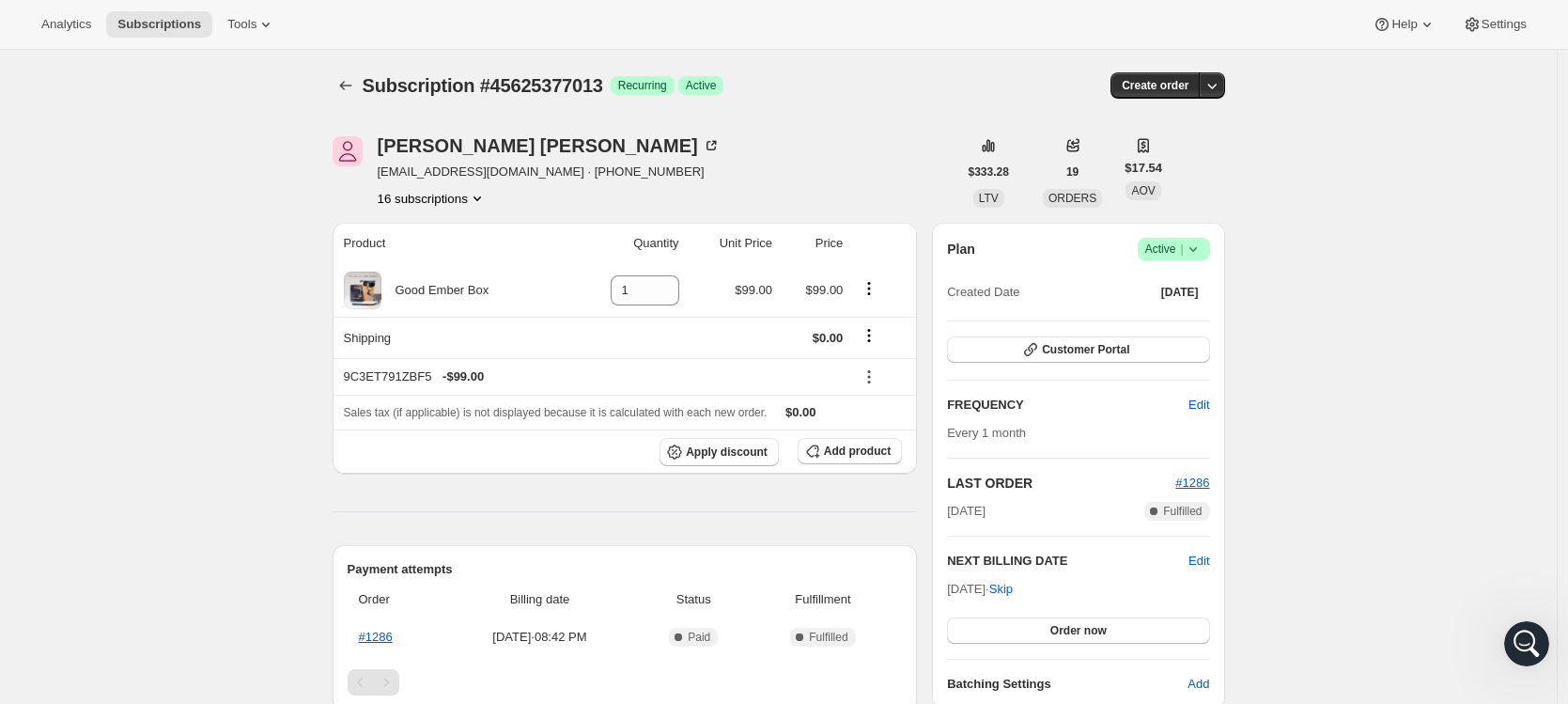
scroll to position [1914, 0]
click at [66, 403] on div "Subscription #45625377013. This page is ready Subscription #45625377013 Success…" at bounding box center [778, 685] width 1557 height 1272
